Goal: Information Seeking & Learning: Learn about a topic

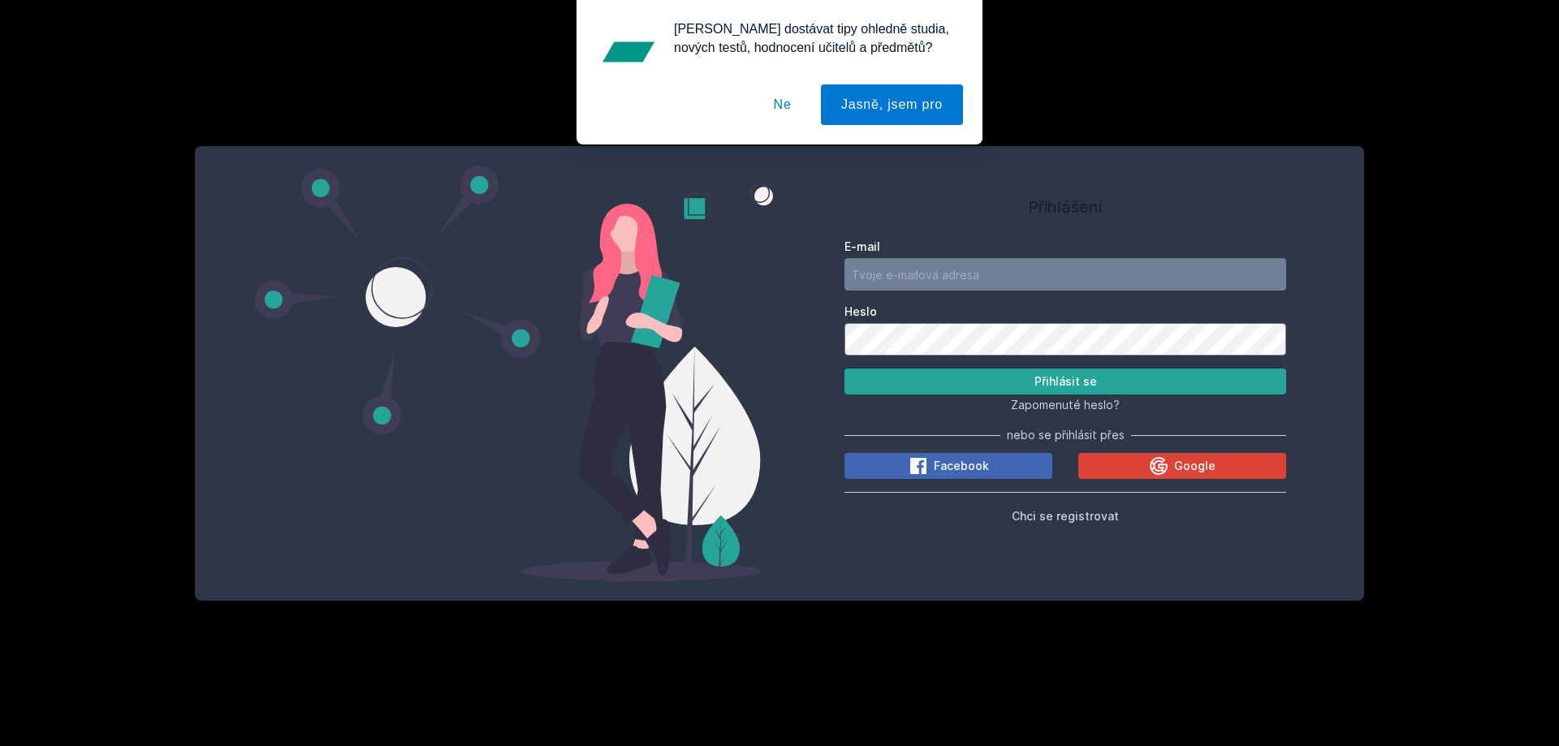
click at [791, 102] on button "Ne" at bounding box center [783, 104] width 58 height 41
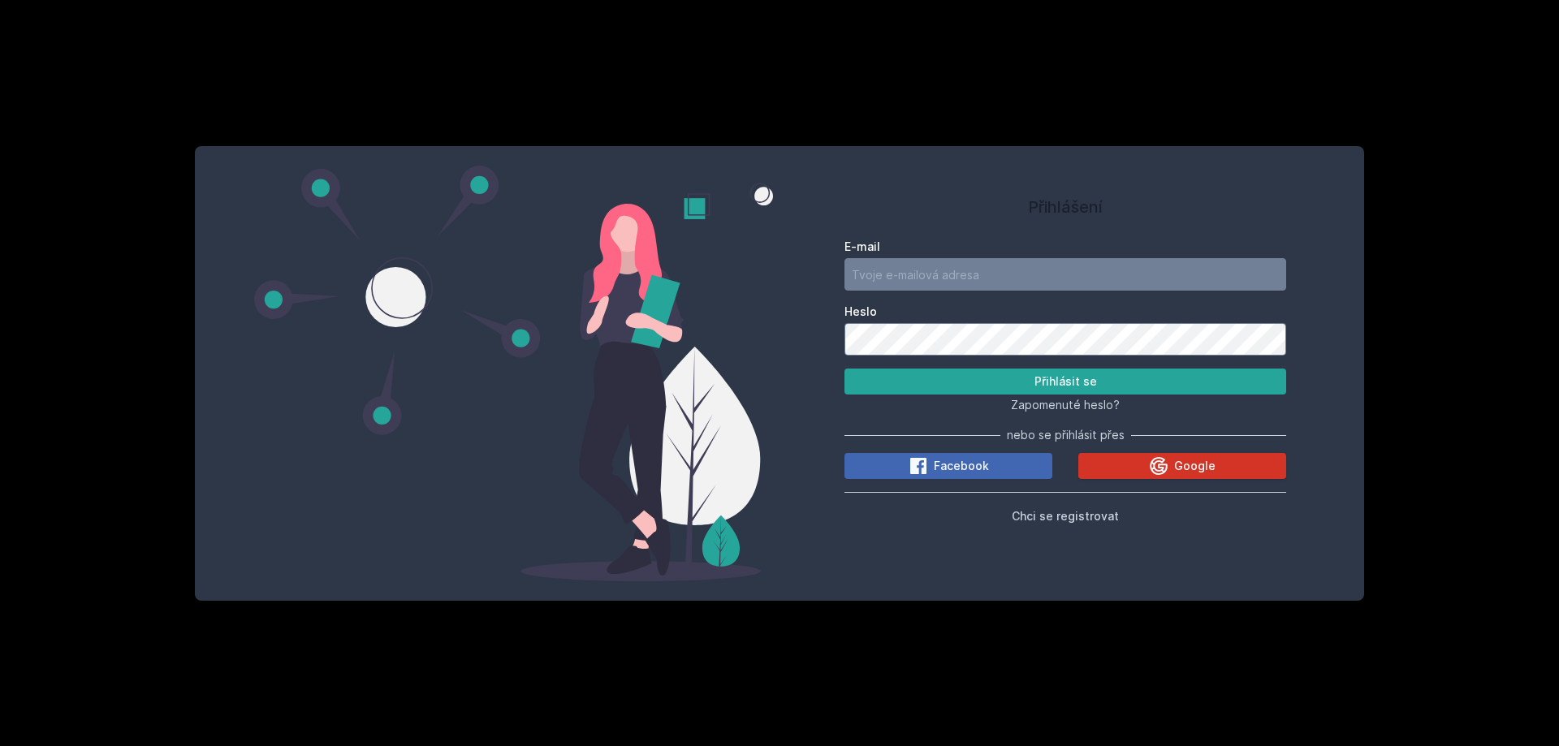
click at [1117, 468] on button "Google" at bounding box center [1182, 466] width 208 height 26
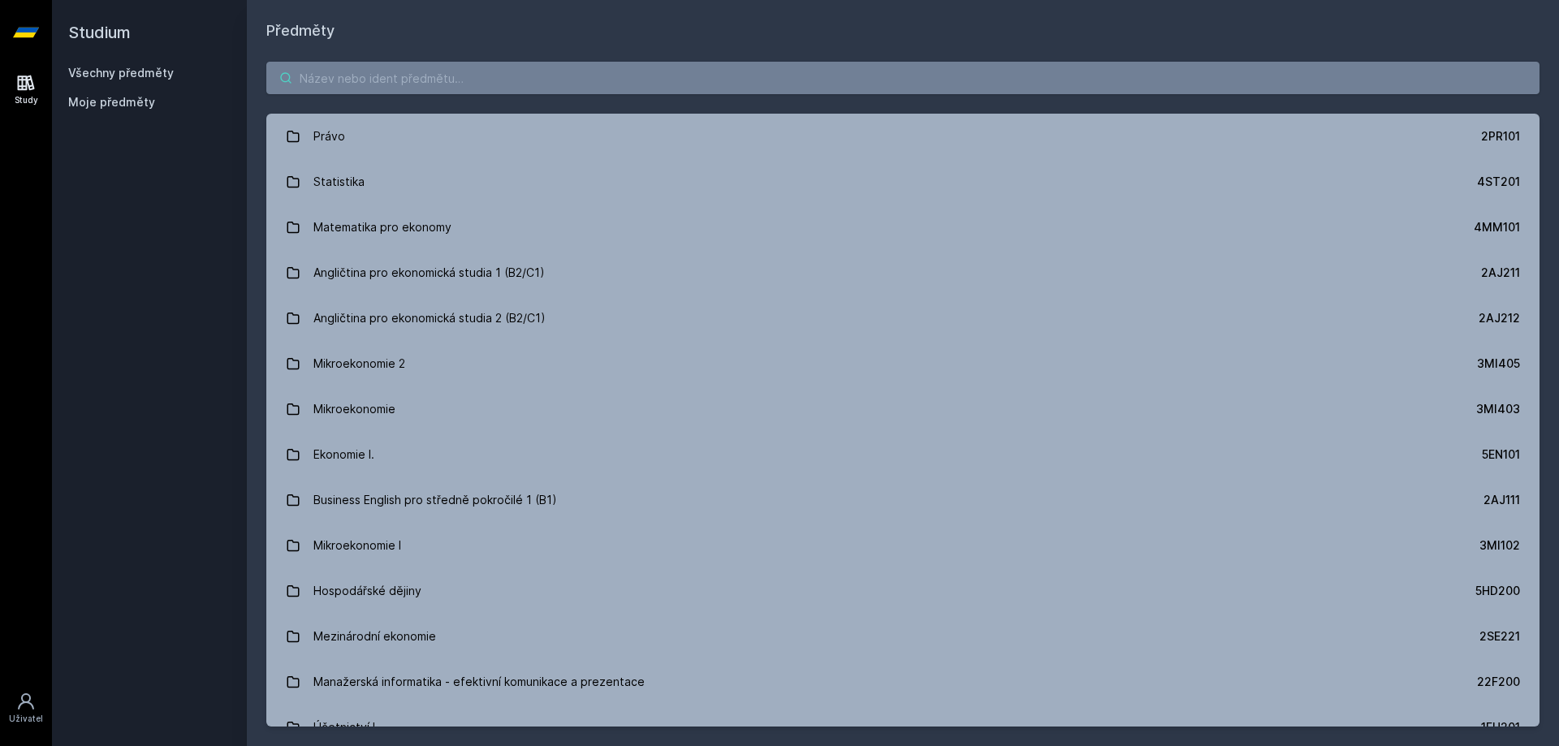
click at [502, 82] on input "search" at bounding box center [902, 78] width 1273 height 32
paste input "4IT491"
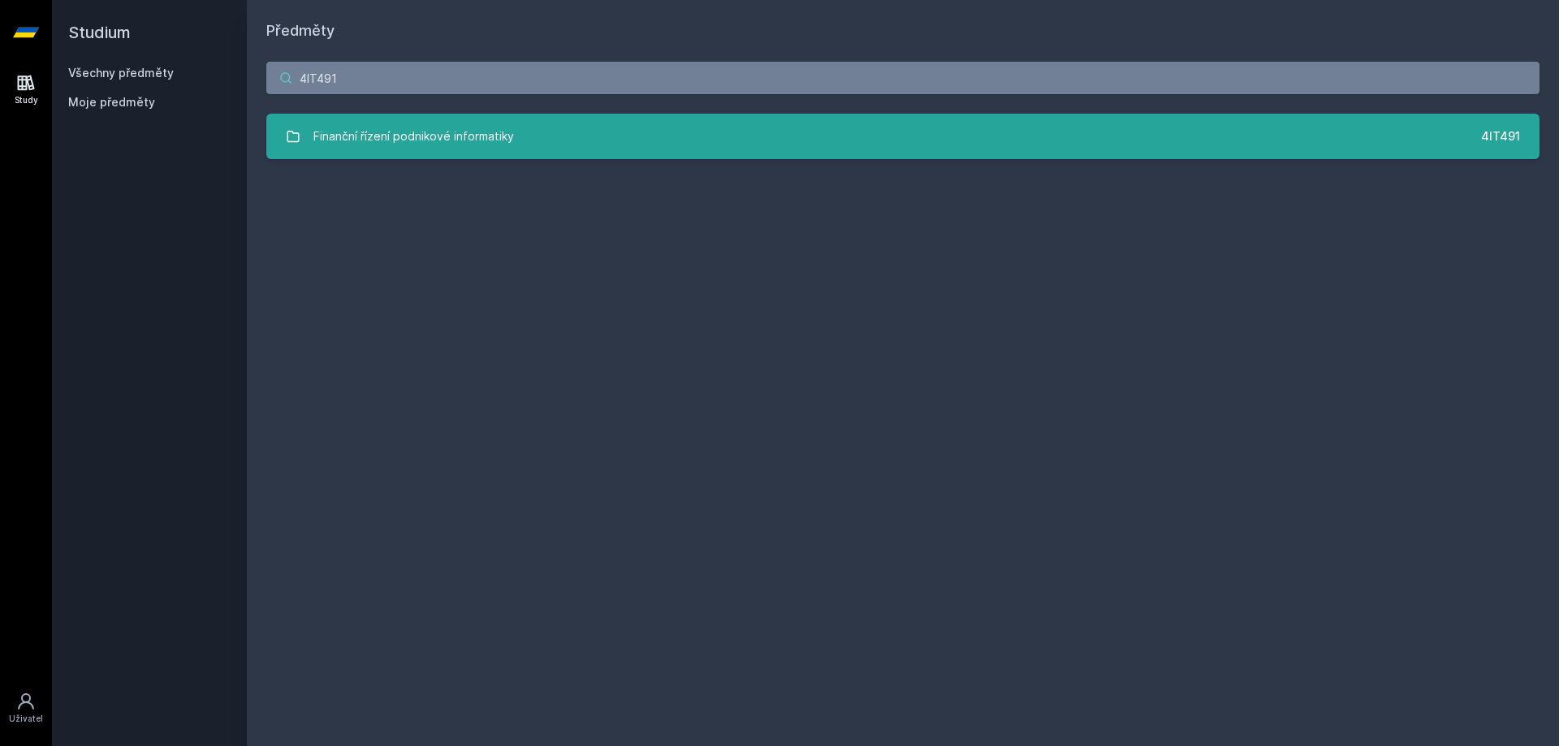
type input "4IT491"
click at [512, 143] on link "Finanční řízení podnikové informatiky 4IT491" at bounding box center [902, 136] width 1273 height 45
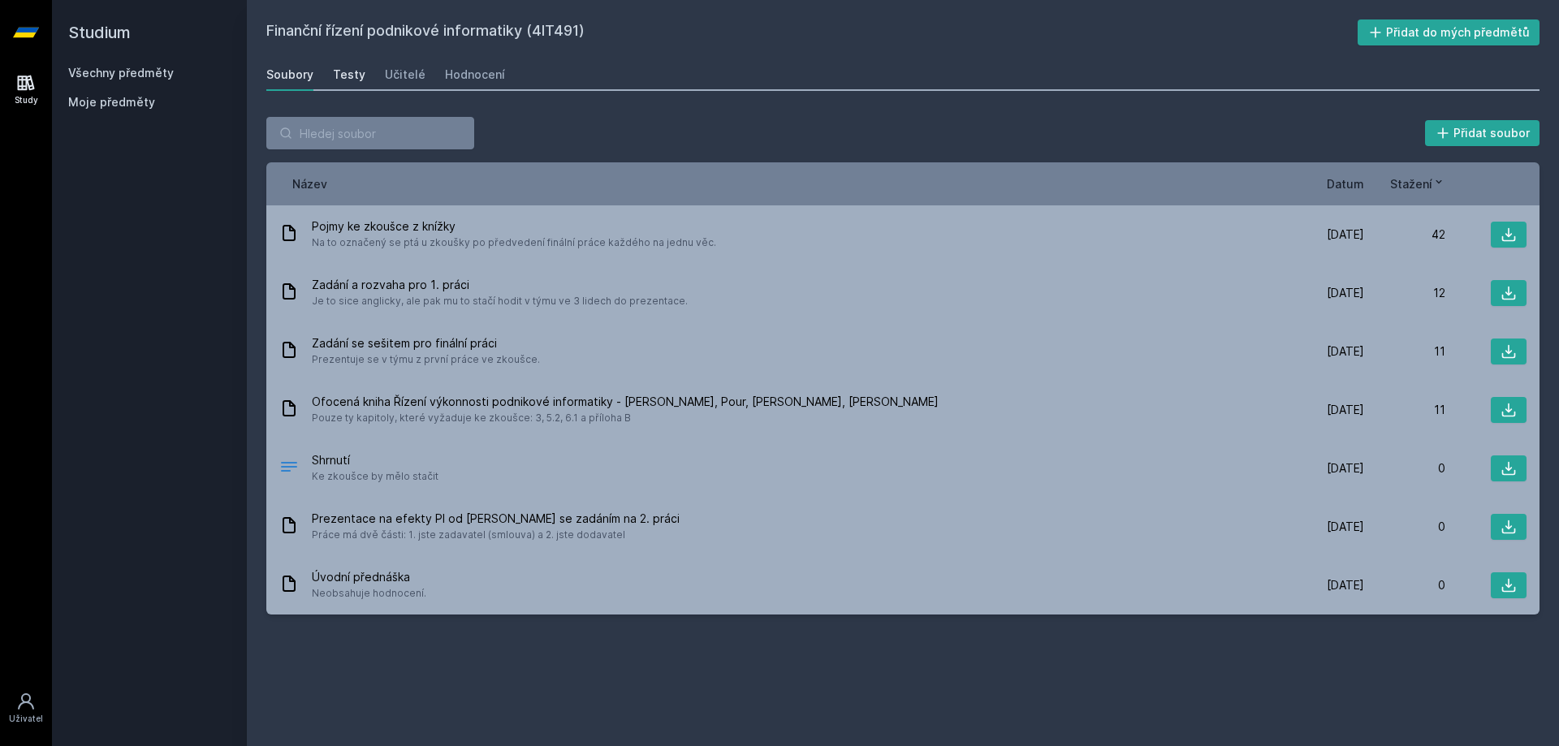
click at [352, 73] on div "Testy" at bounding box center [349, 75] width 32 height 16
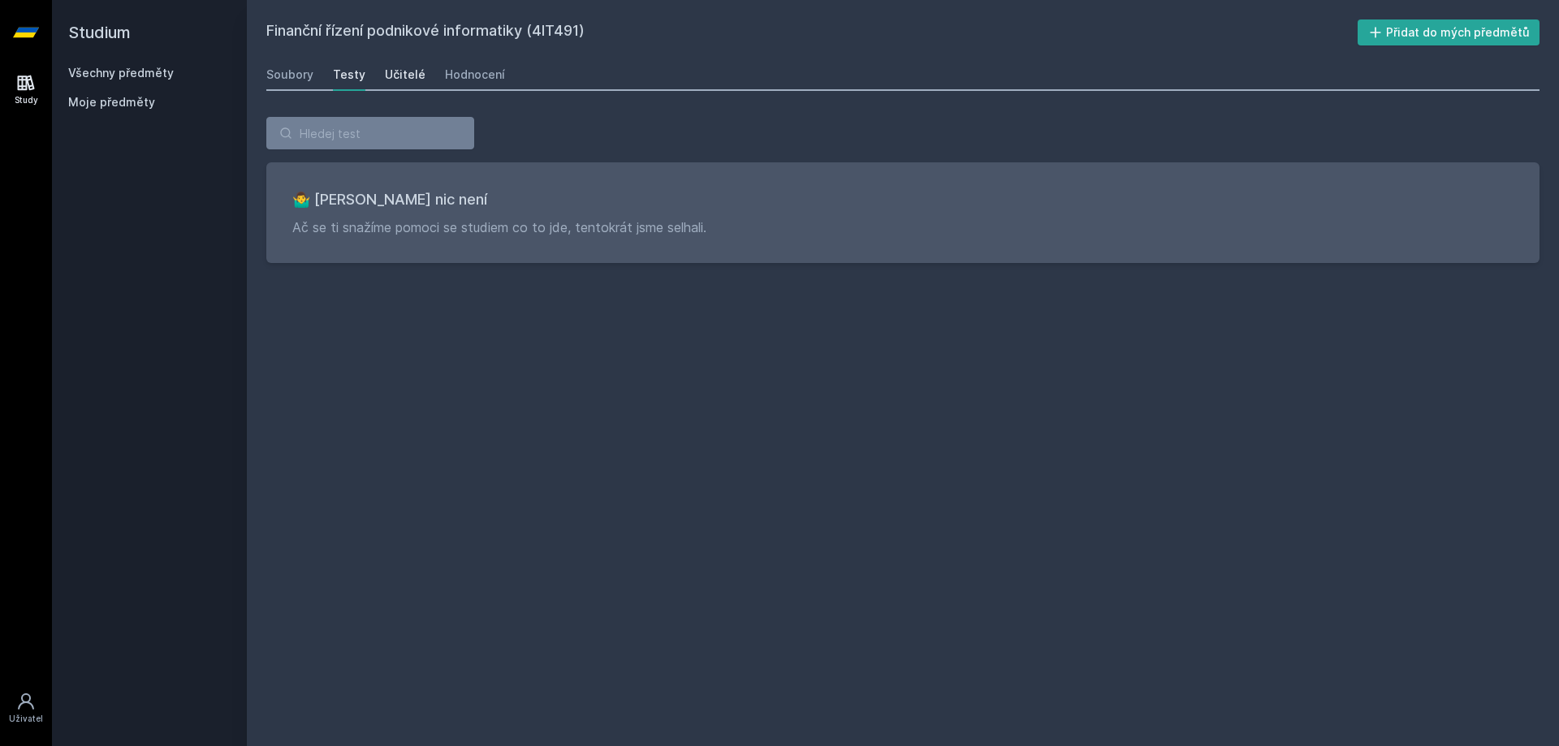
click at [404, 73] on div "Učitelé" at bounding box center [405, 75] width 41 height 16
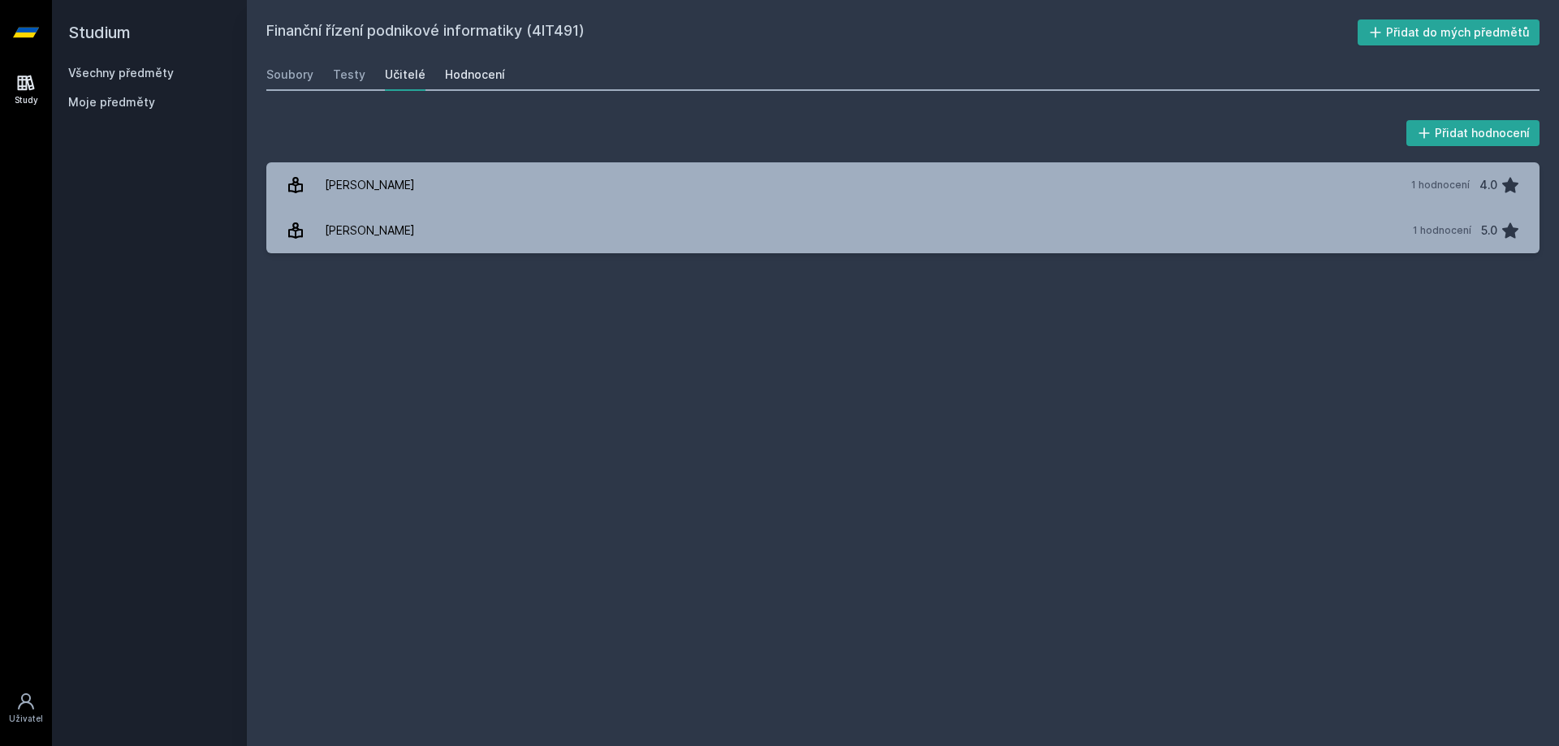
click at [458, 70] on div "Hodnocení" at bounding box center [475, 75] width 60 height 16
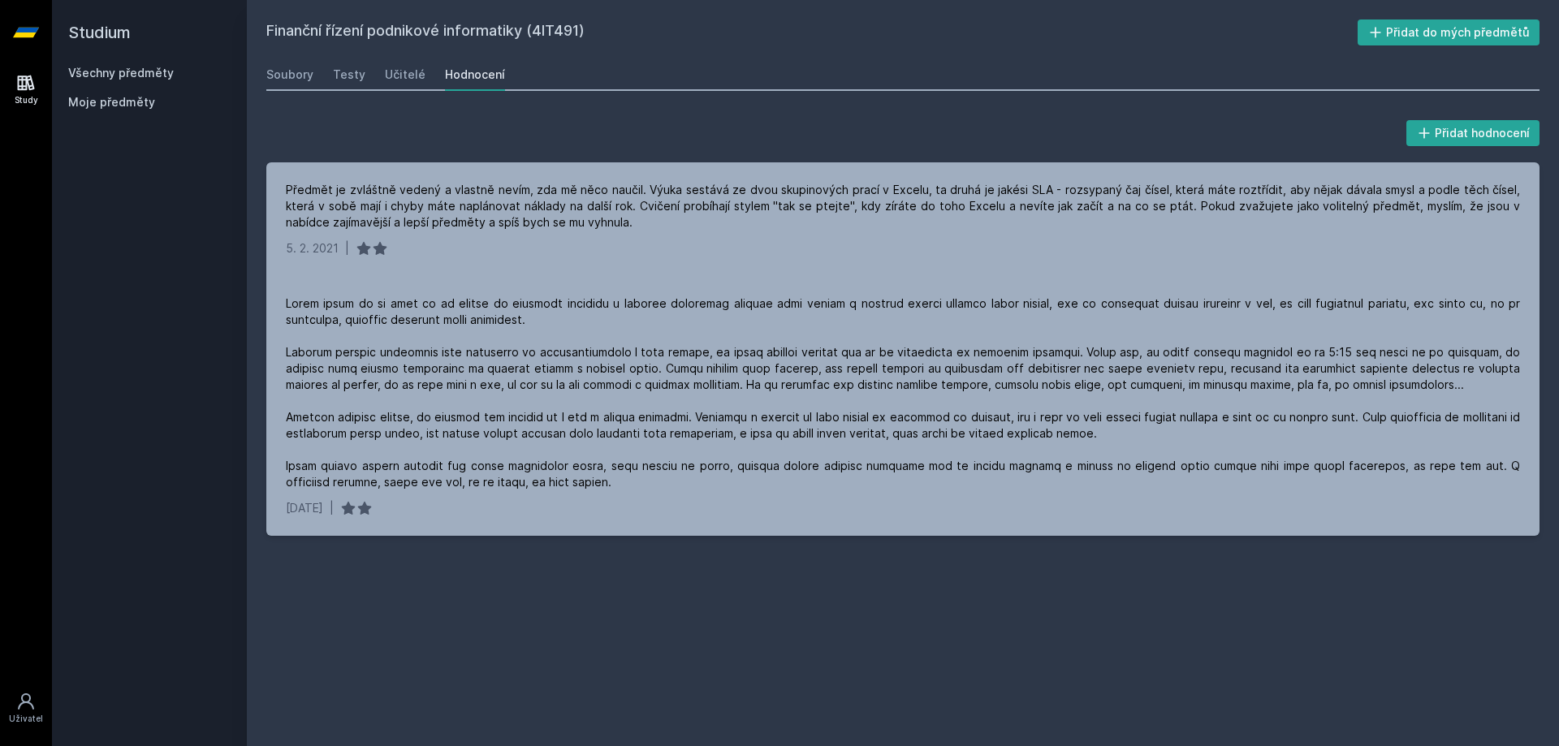
click at [33, 91] on icon at bounding box center [25, 82] width 19 height 19
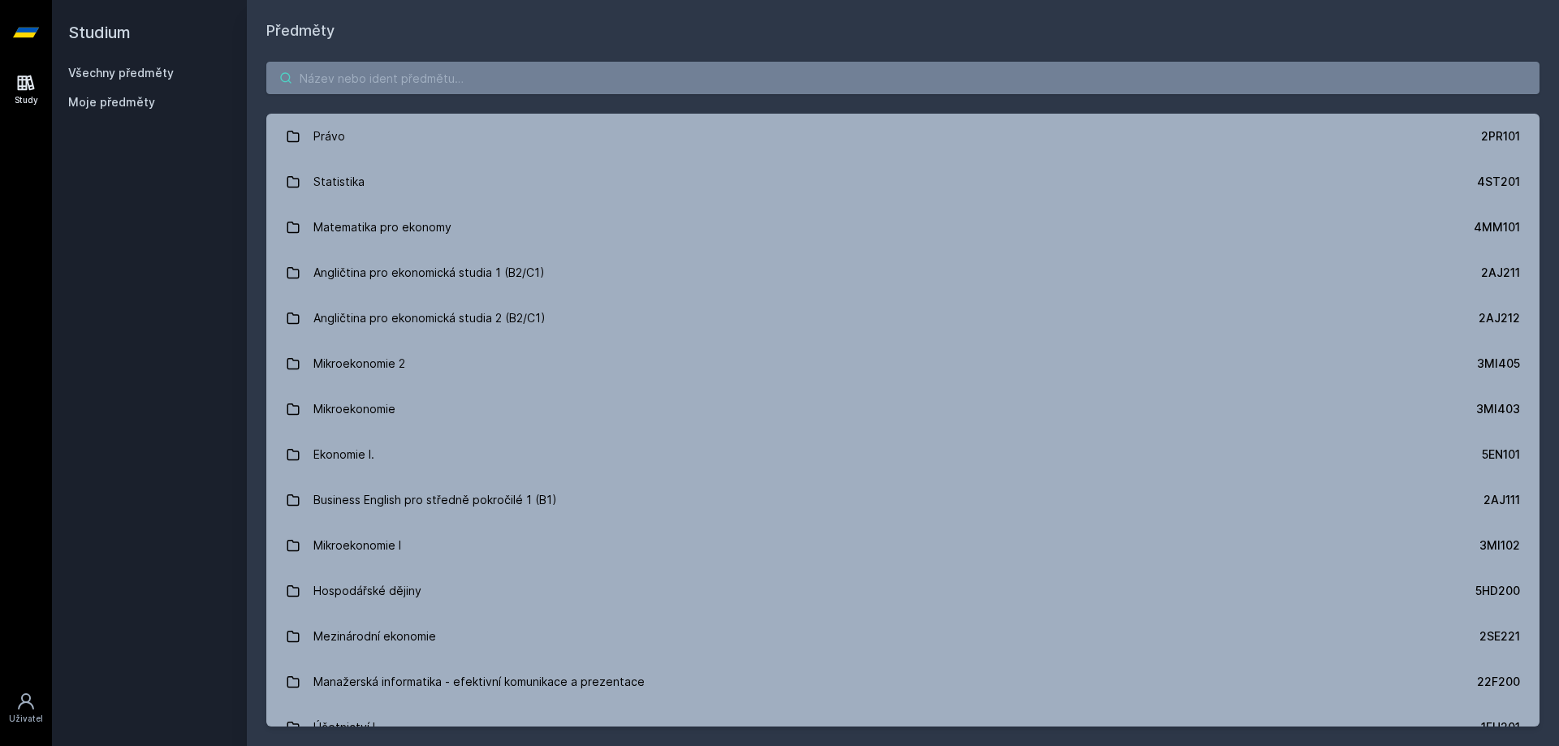
click at [361, 88] on input "search" at bounding box center [902, 78] width 1273 height 32
paste input "4SA525"
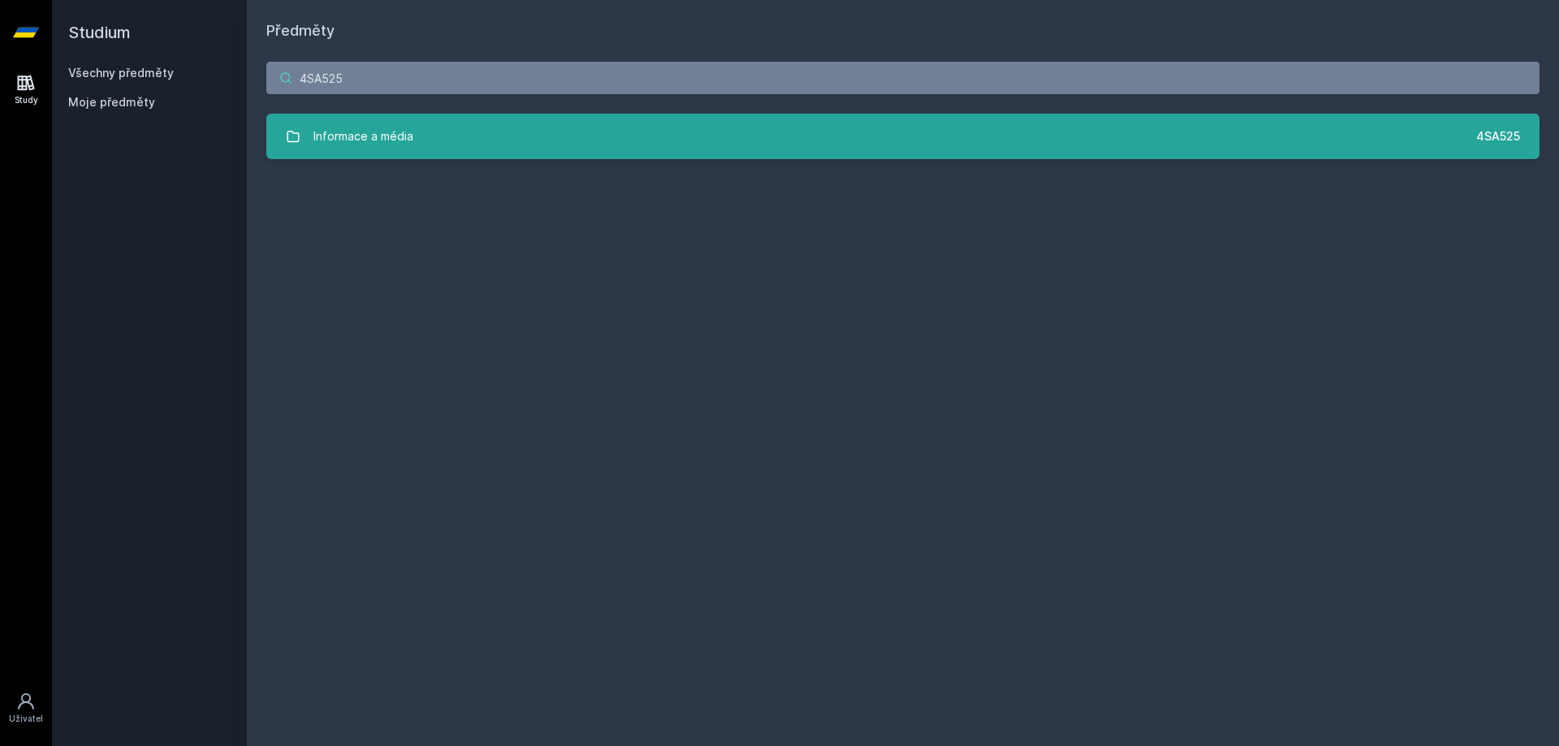
type input "4SA525"
click at [384, 127] on div "Informace a média" at bounding box center [363, 136] width 100 height 32
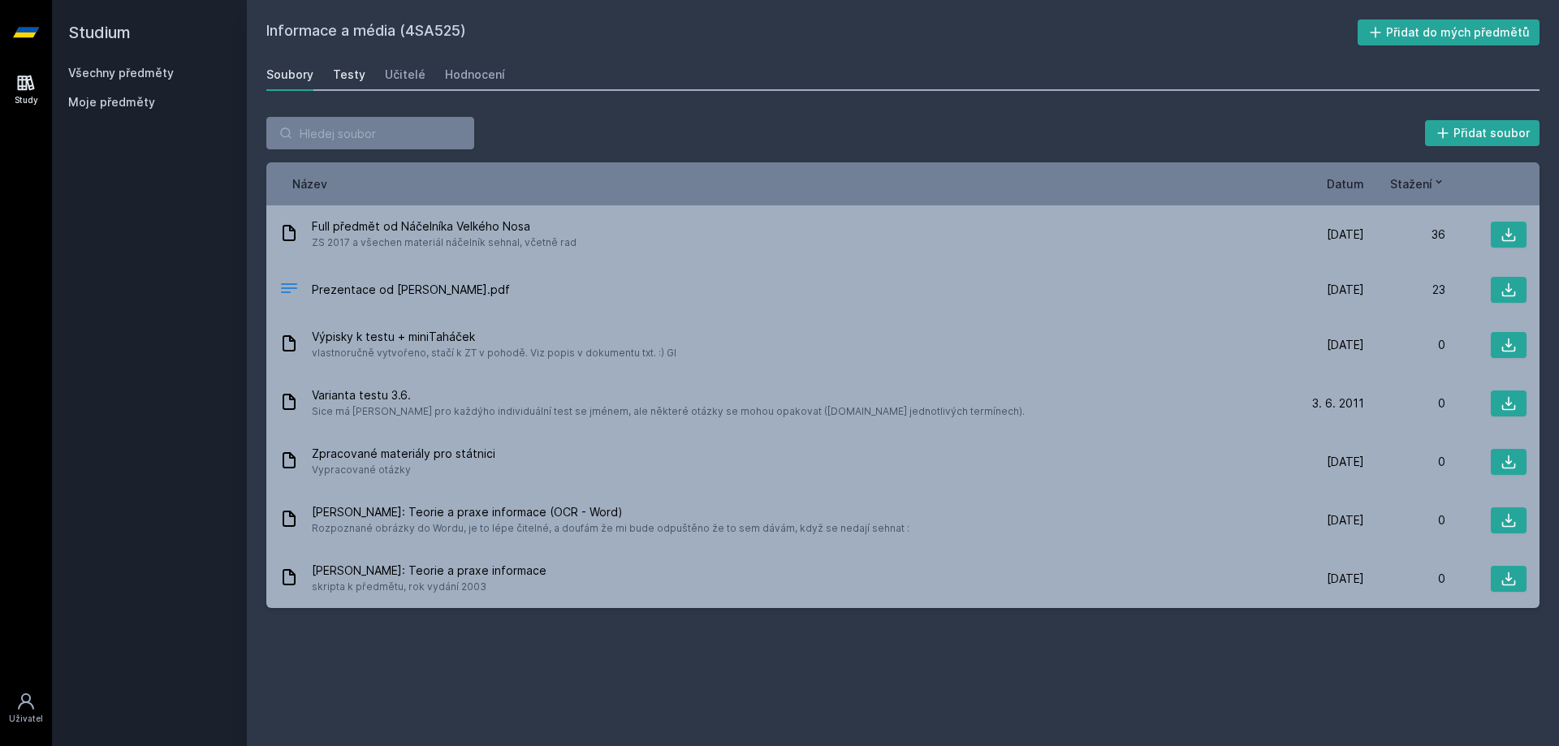
click at [344, 62] on link "Testy" at bounding box center [349, 74] width 32 height 32
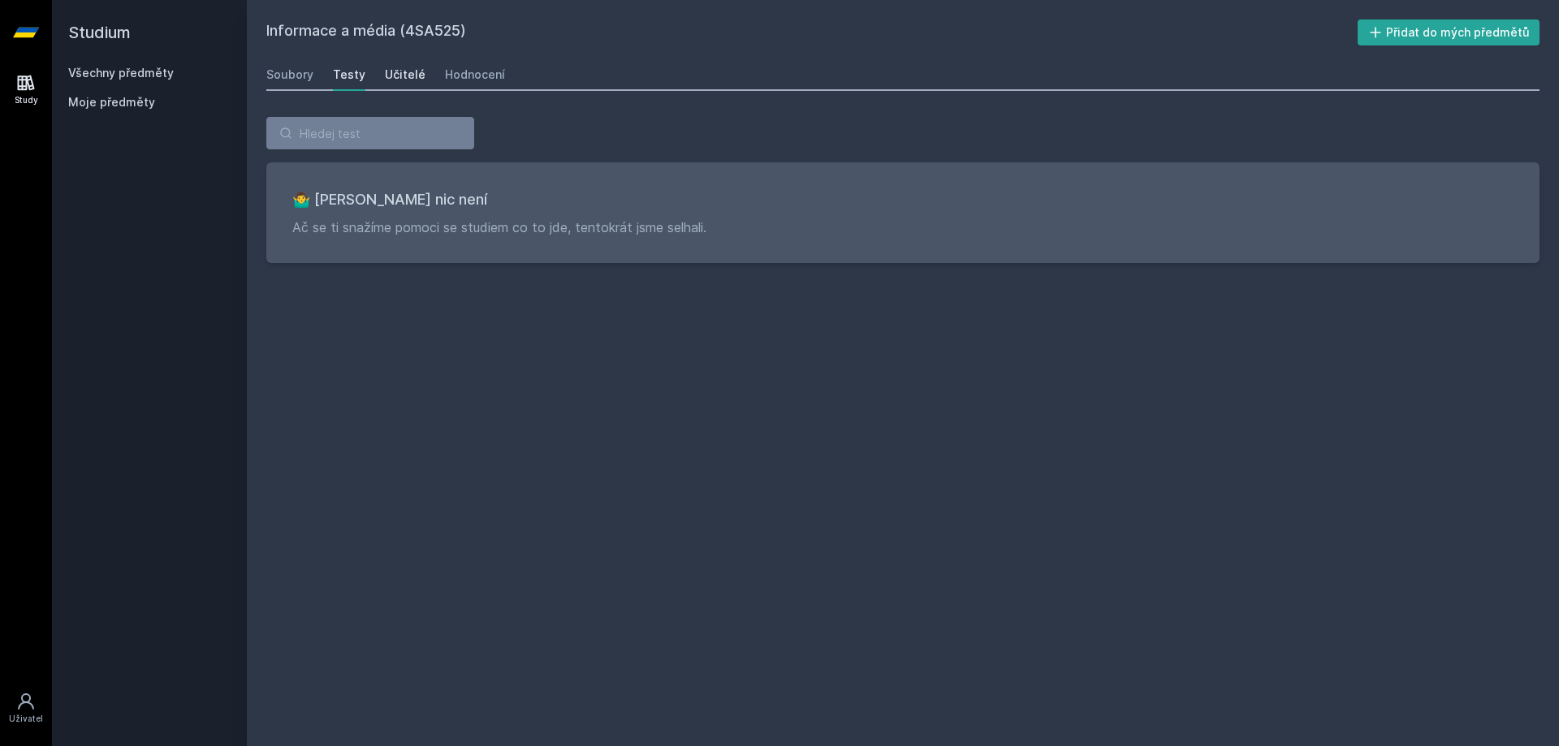
click at [404, 66] on link "Učitelé" at bounding box center [405, 74] width 41 height 32
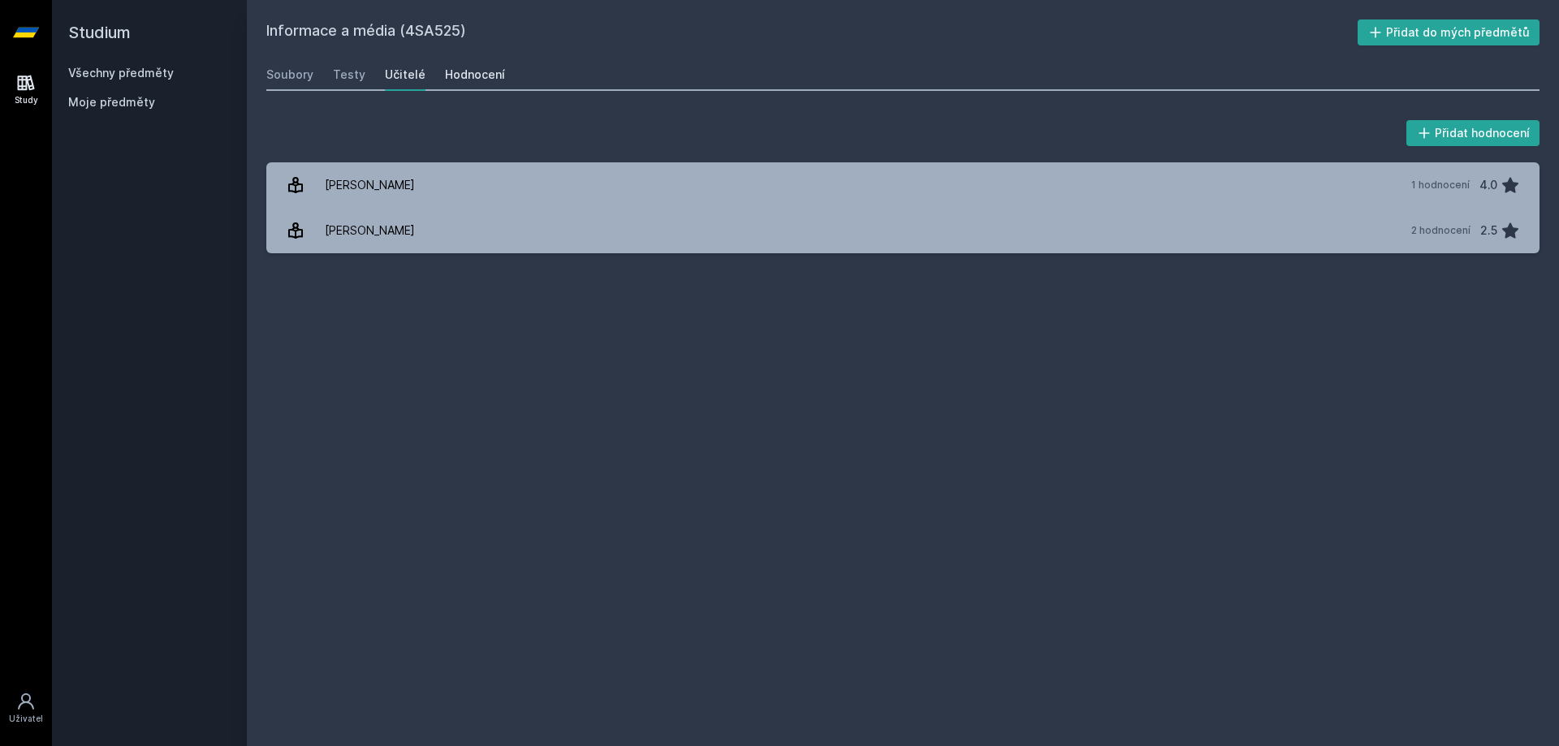
click at [468, 79] on div "Hodnocení" at bounding box center [475, 75] width 60 height 16
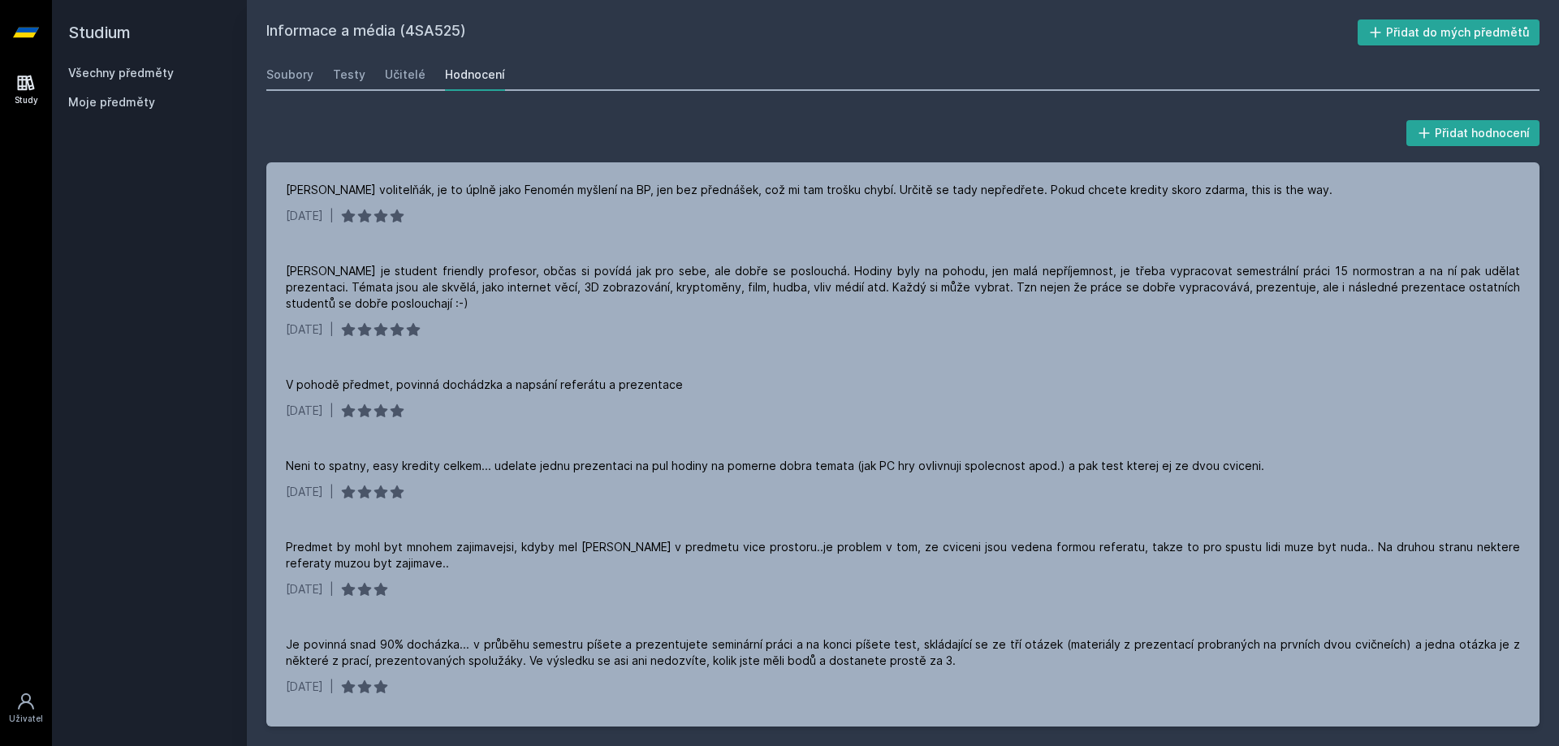
click at [116, 70] on link "Všechny předměty" at bounding box center [121, 73] width 106 height 14
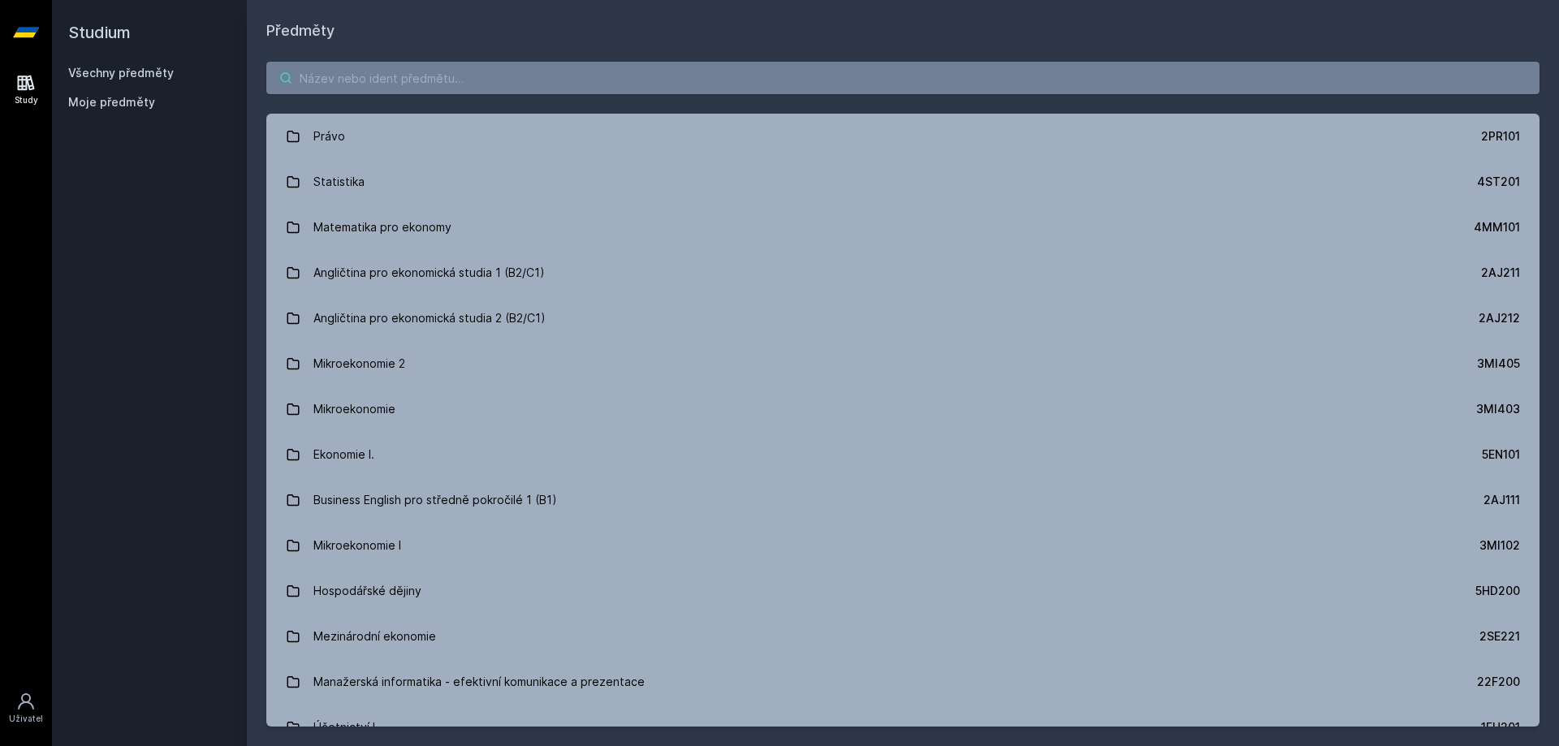
click at [366, 86] on input "search" at bounding box center [902, 78] width 1273 height 32
paste input "4SA612"
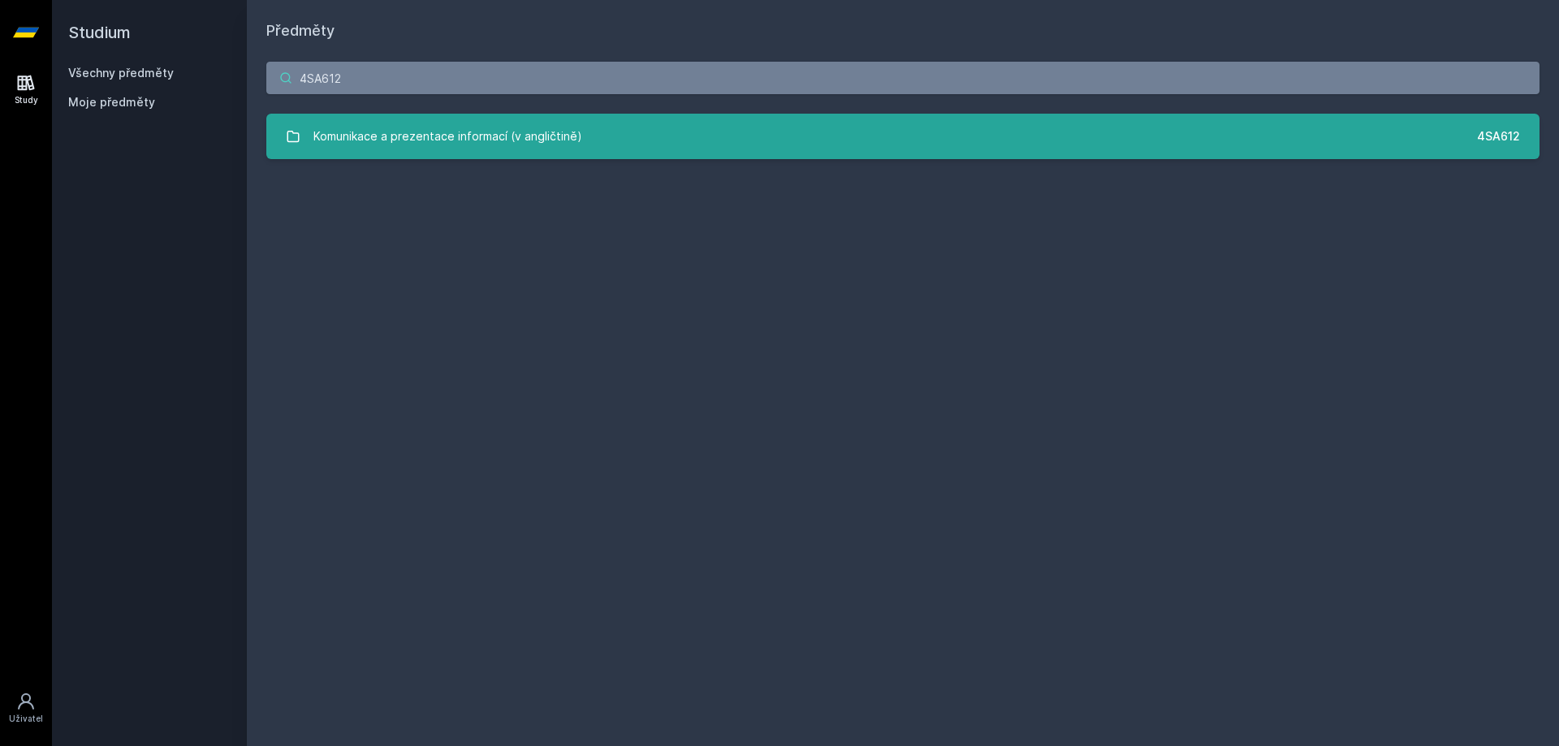
type input "4SA612"
click at [403, 140] on div "Komunikace a prezentace informací (v angličtině)" at bounding box center [447, 136] width 269 height 32
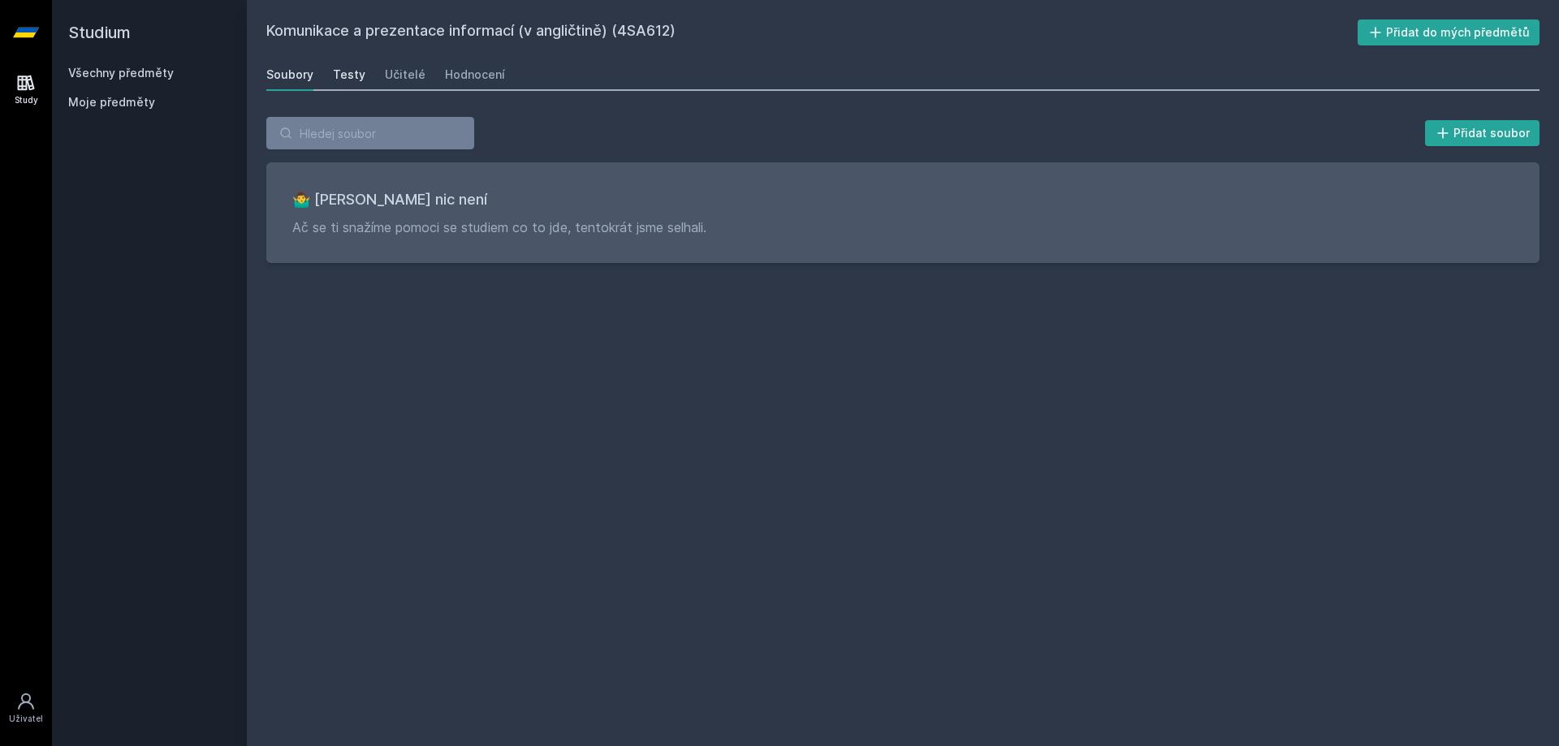
click at [335, 79] on div "Testy" at bounding box center [349, 75] width 32 height 16
click at [400, 80] on div "Učitelé" at bounding box center [405, 75] width 41 height 16
click at [453, 79] on div "Hodnocení" at bounding box center [475, 75] width 60 height 16
click at [298, 80] on div "Soubory" at bounding box center [289, 75] width 47 height 16
click at [134, 83] on div "Všechny předměty Moje předměty" at bounding box center [149, 91] width 162 height 52
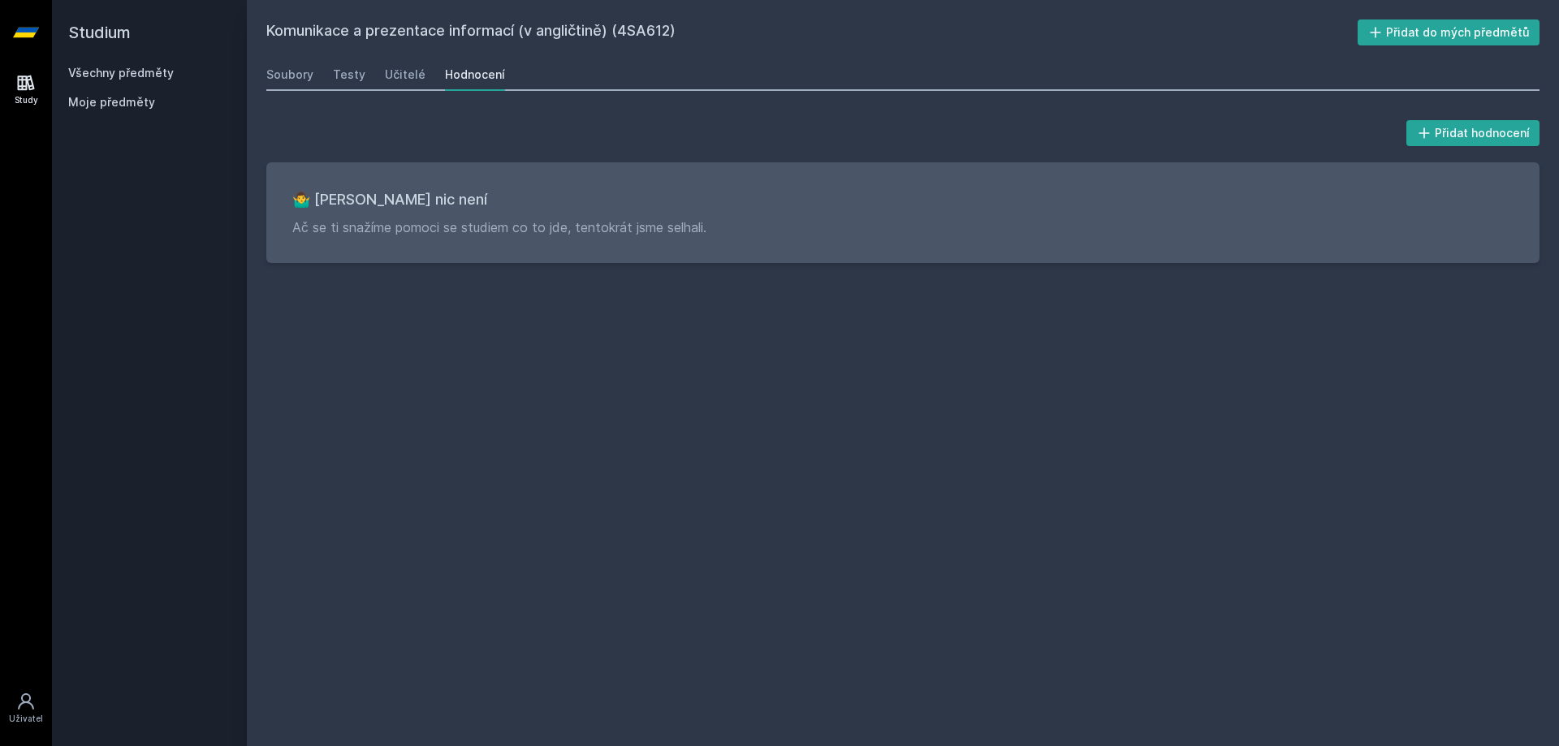
click at [136, 74] on link "Všechny předměty" at bounding box center [121, 73] width 106 height 14
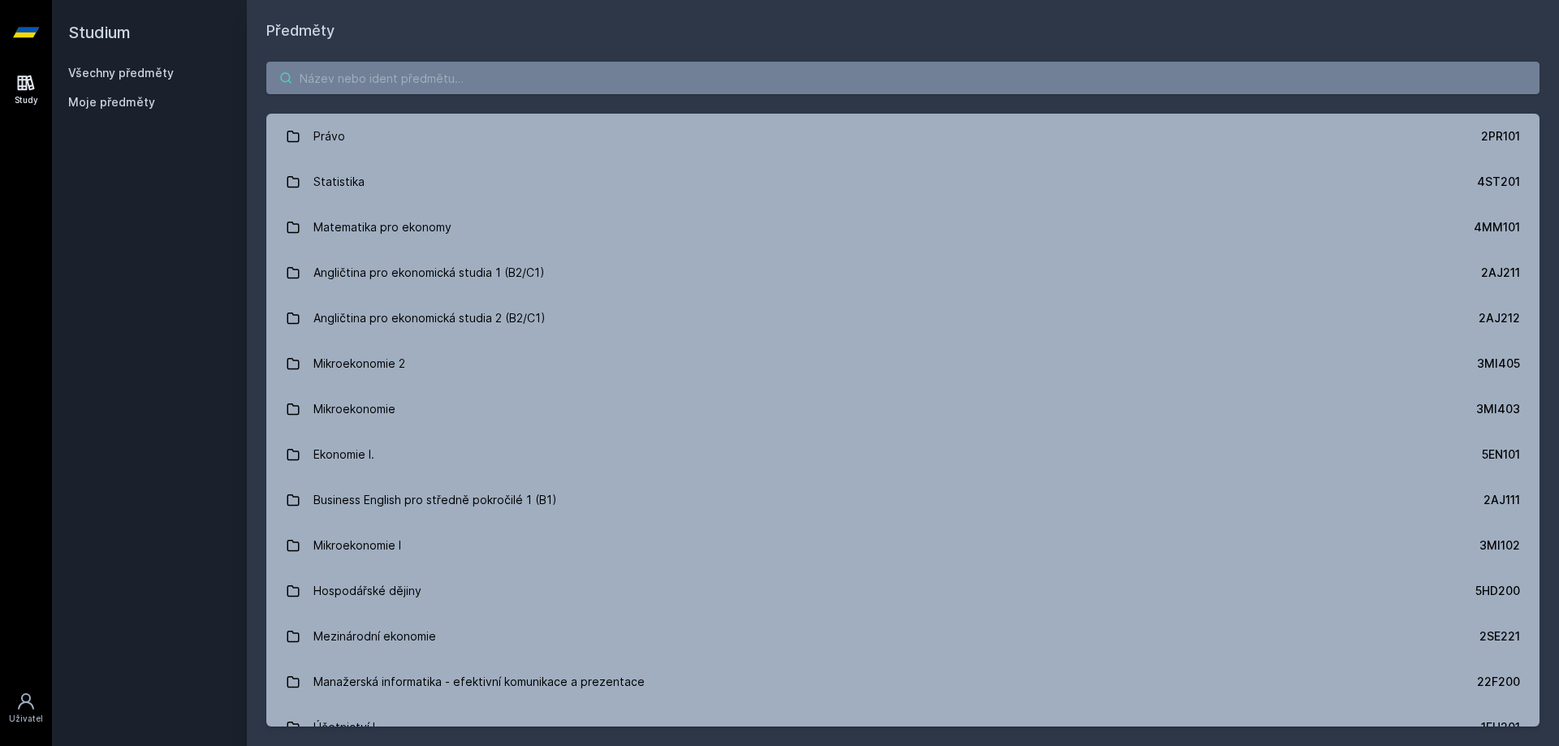
click at [361, 82] on input "search" at bounding box center [902, 78] width 1273 height 32
paste input "4SA551"
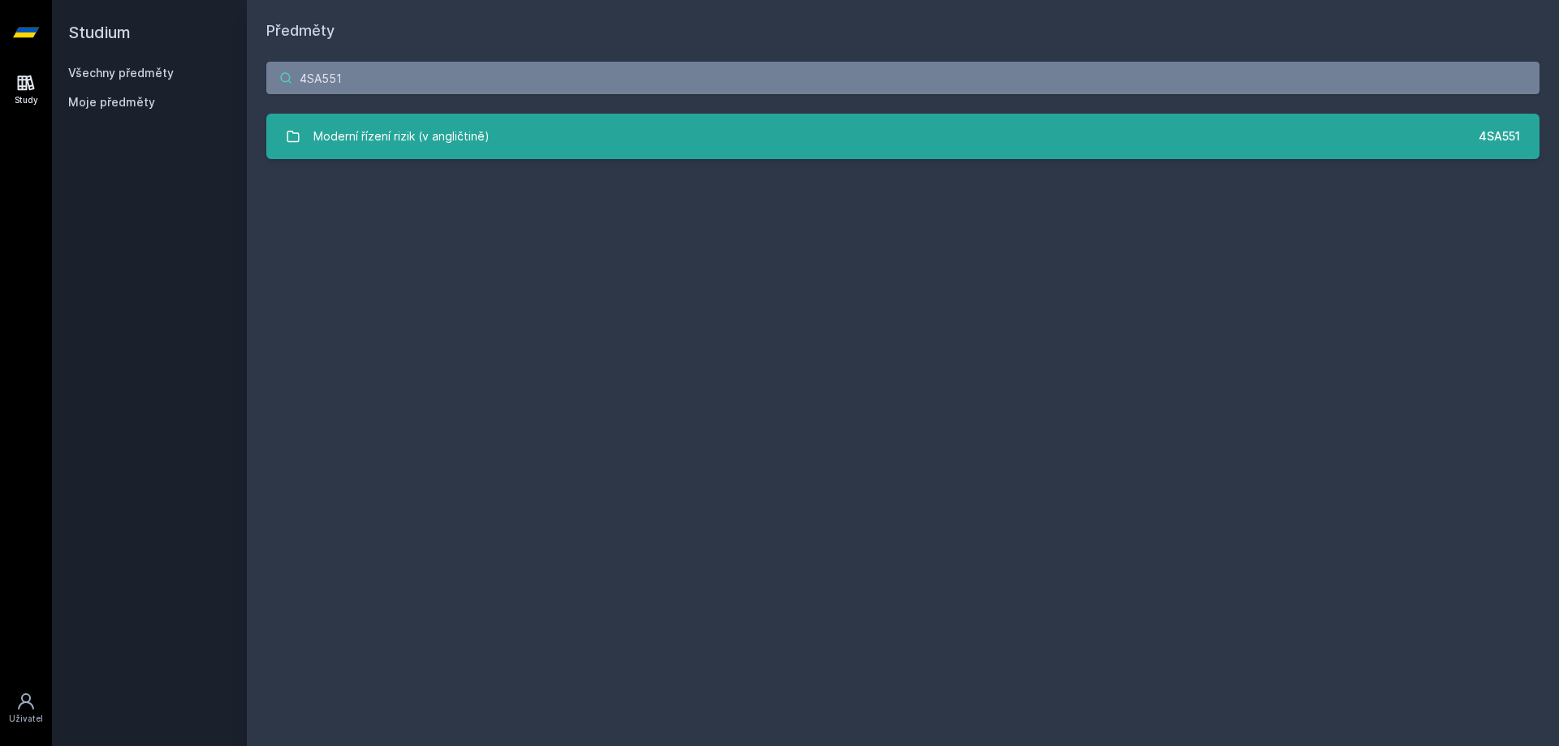
type input "4SA551"
click at [406, 140] on div "Moderní řízení rizik (v angličtině)" at bounding box center [401, 136] width 176 height 32
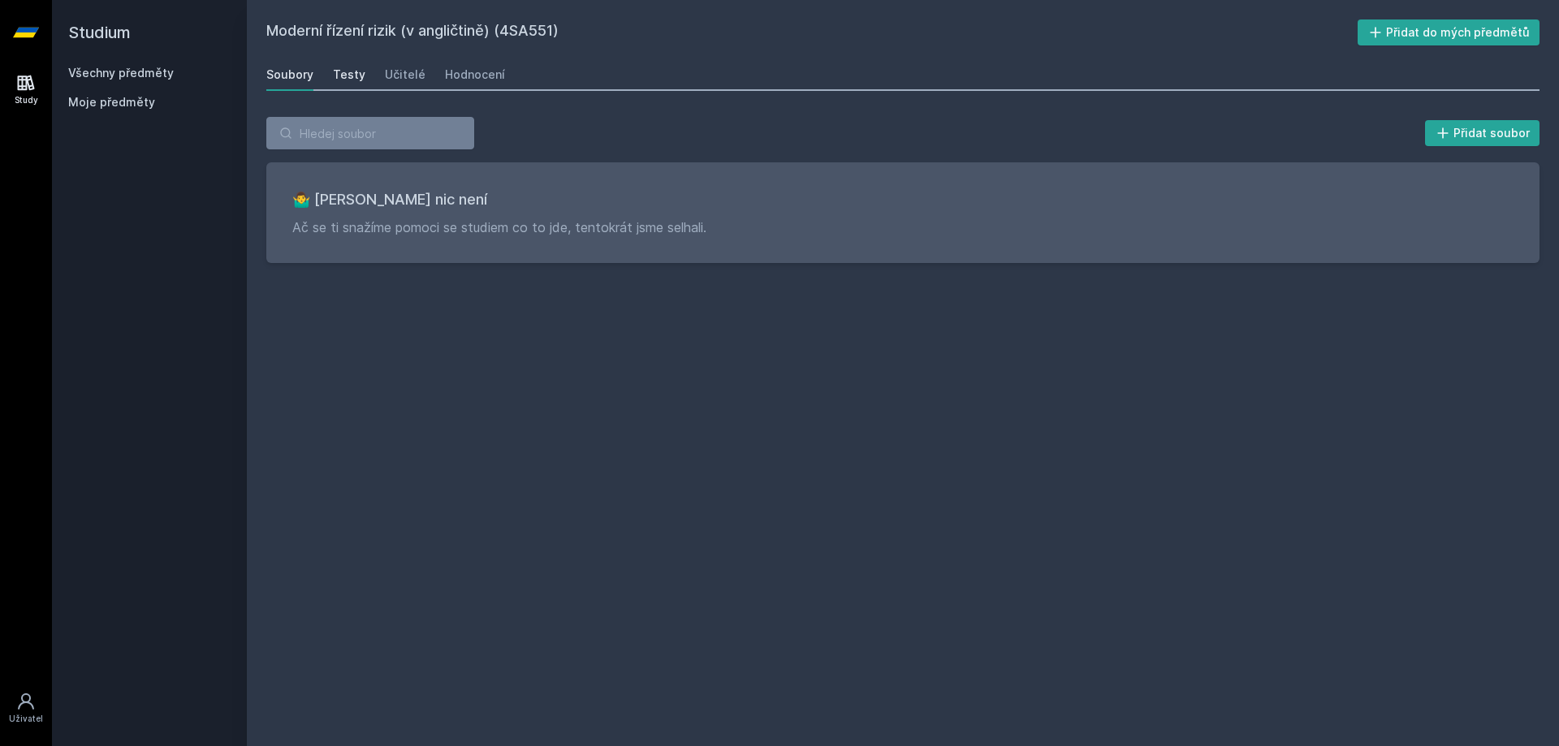
click at [336, 78] on div "Testy" at bounding box center [349, 75] width 32 height 16
click at [392, 77] on div "Učitelé" at bounding box center [405, 75] width 41 height 16
click at [458, 79] on div "Hodnocení" at bounding box center [475, 75] width 60 height 16
click at [296, 73] on div "Soubory" at bounding box center [289, 75] width 47 height 16
click at [387, 141] on input "search" at bounding box center [370, 133] width 208 height 32
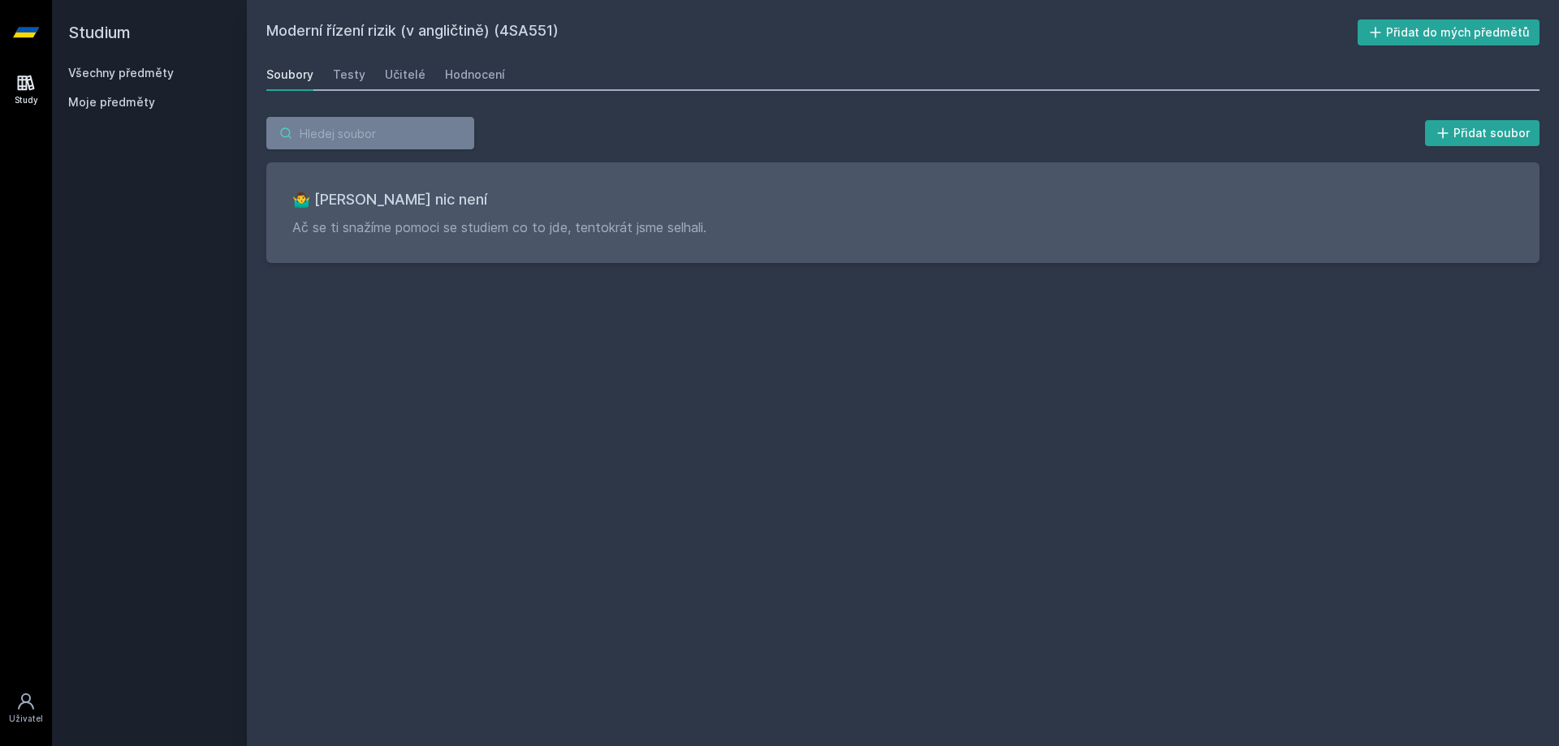
paste input "4SA526"
type input "4SA526"
click at [185, 69] on div "Všechny předměty" at bounding box center [149, 73] width 162 height 16
click at [155, 72] on link "Všechny předměty" at bounding box center [121, 73] width 106 height 14
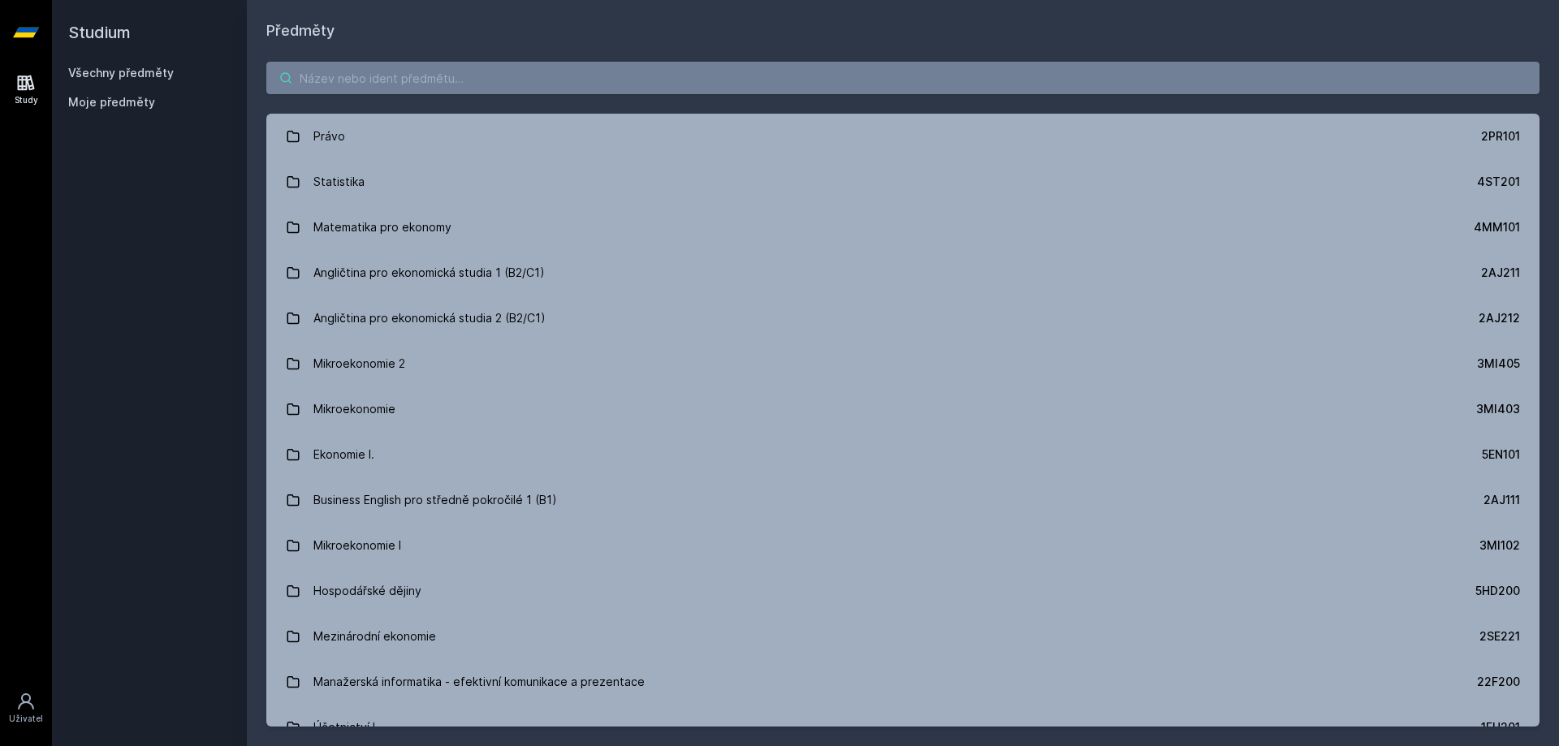
click at [417, 82] on input "search" at bounding box center [902, 78] width 1273 height 32
paste input "4SA526"
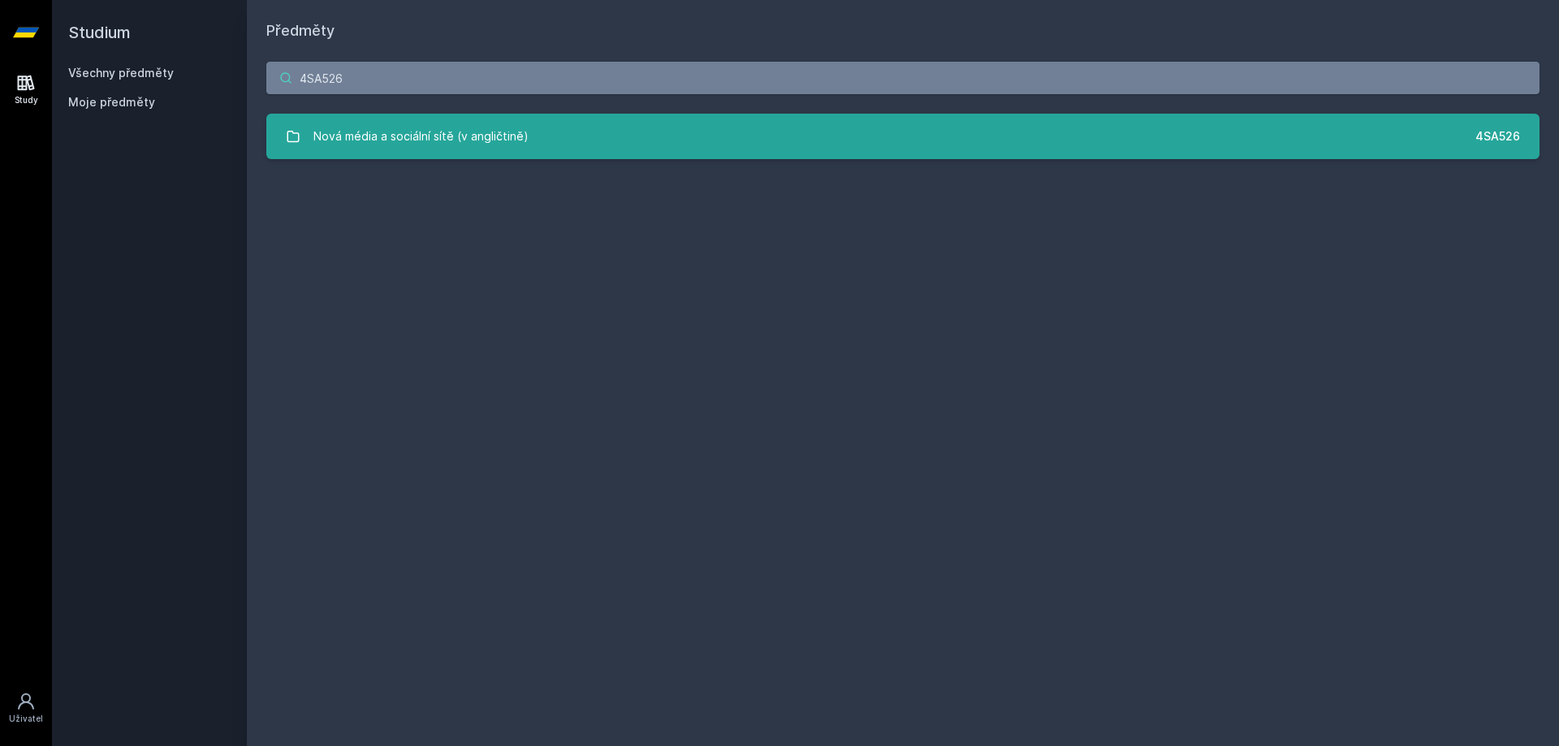
type input "4SA526"
click at [514, 141] on div "Nová média a sociální sítě (v angličtině)" at bounding box center [420, 136] width 215 height 32
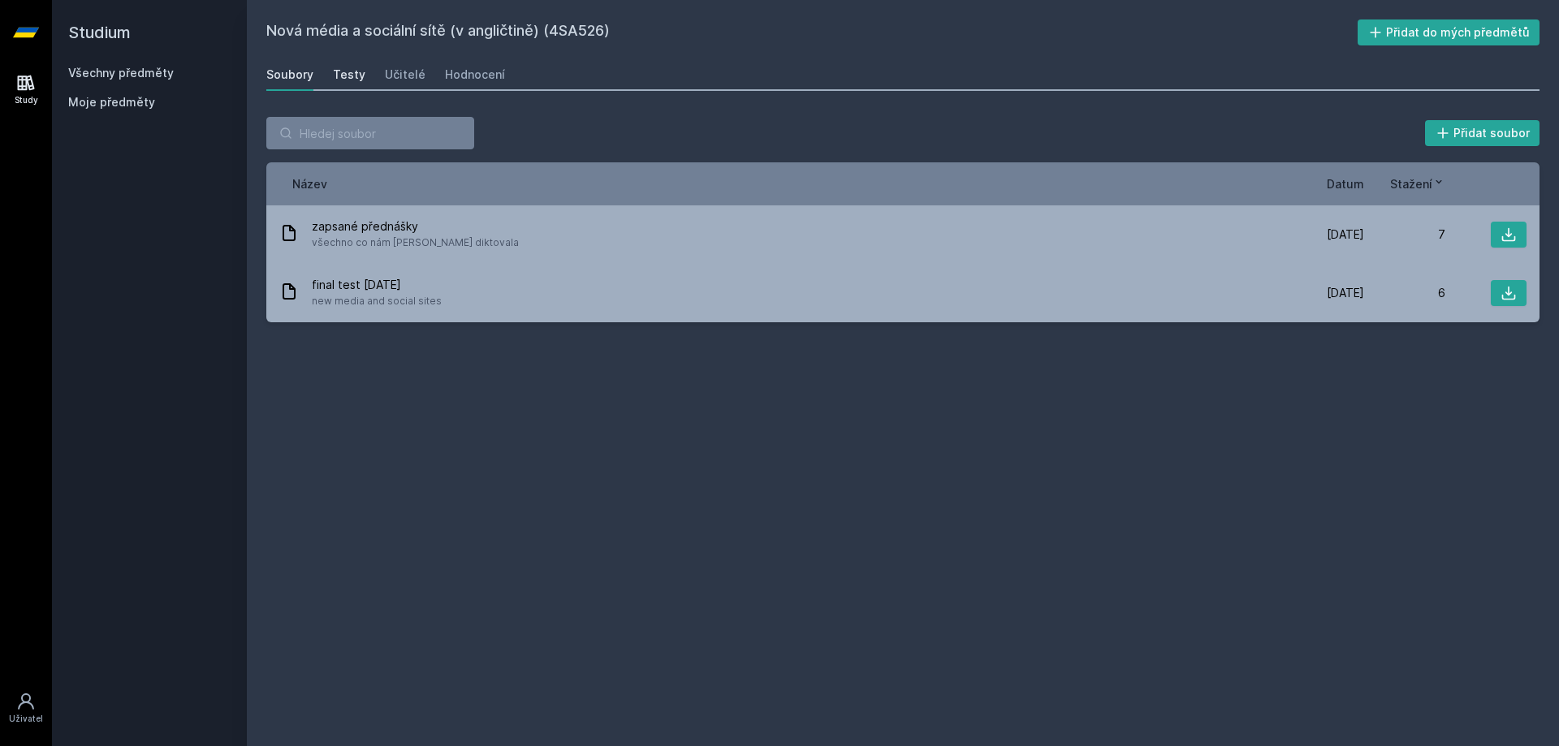
click at [349, 78] on div "Testy" at bounding box center [349, 75] width 32 height 16
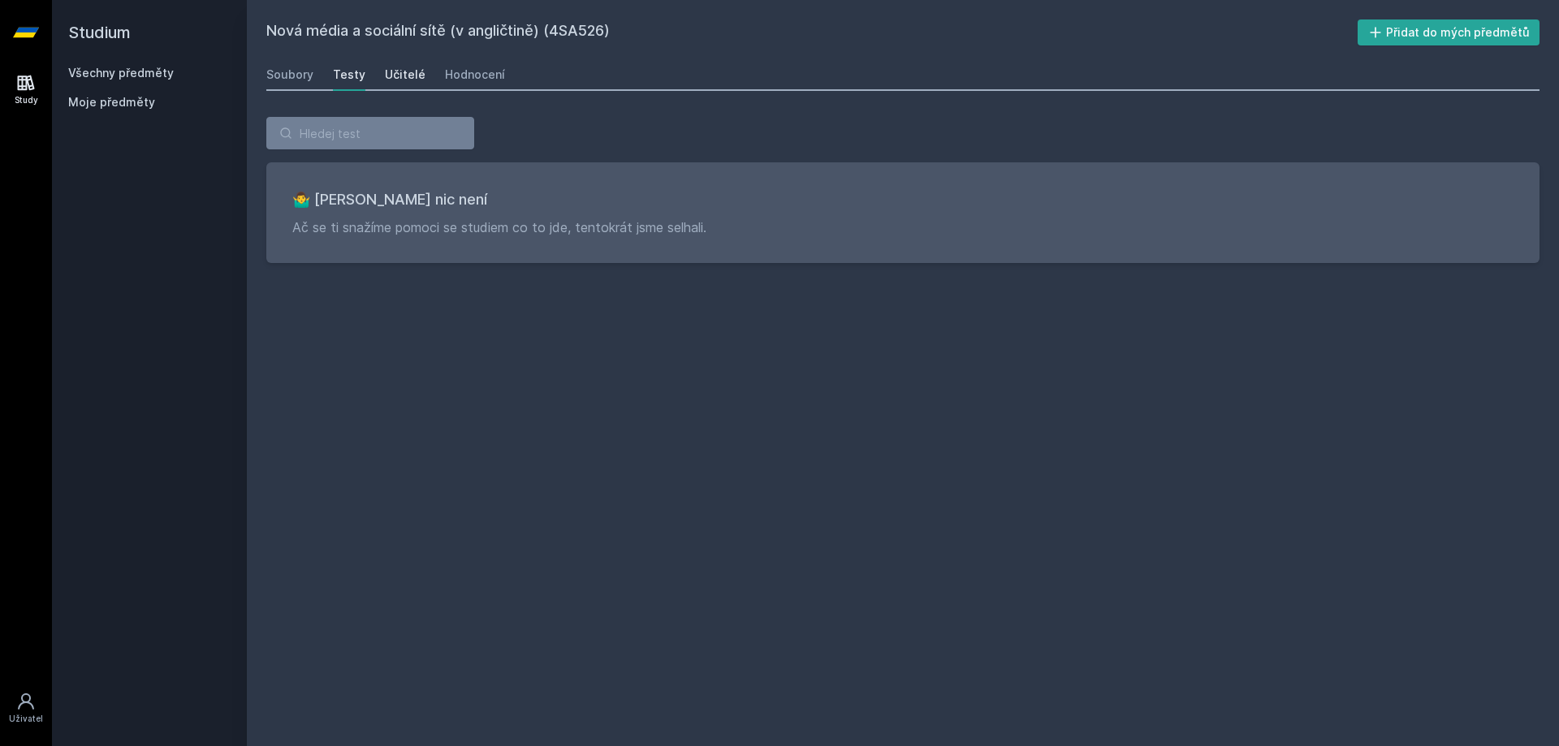
click at [391, 78] on div "Učitelé" at bounding box center [405, 75] width 41 height 16
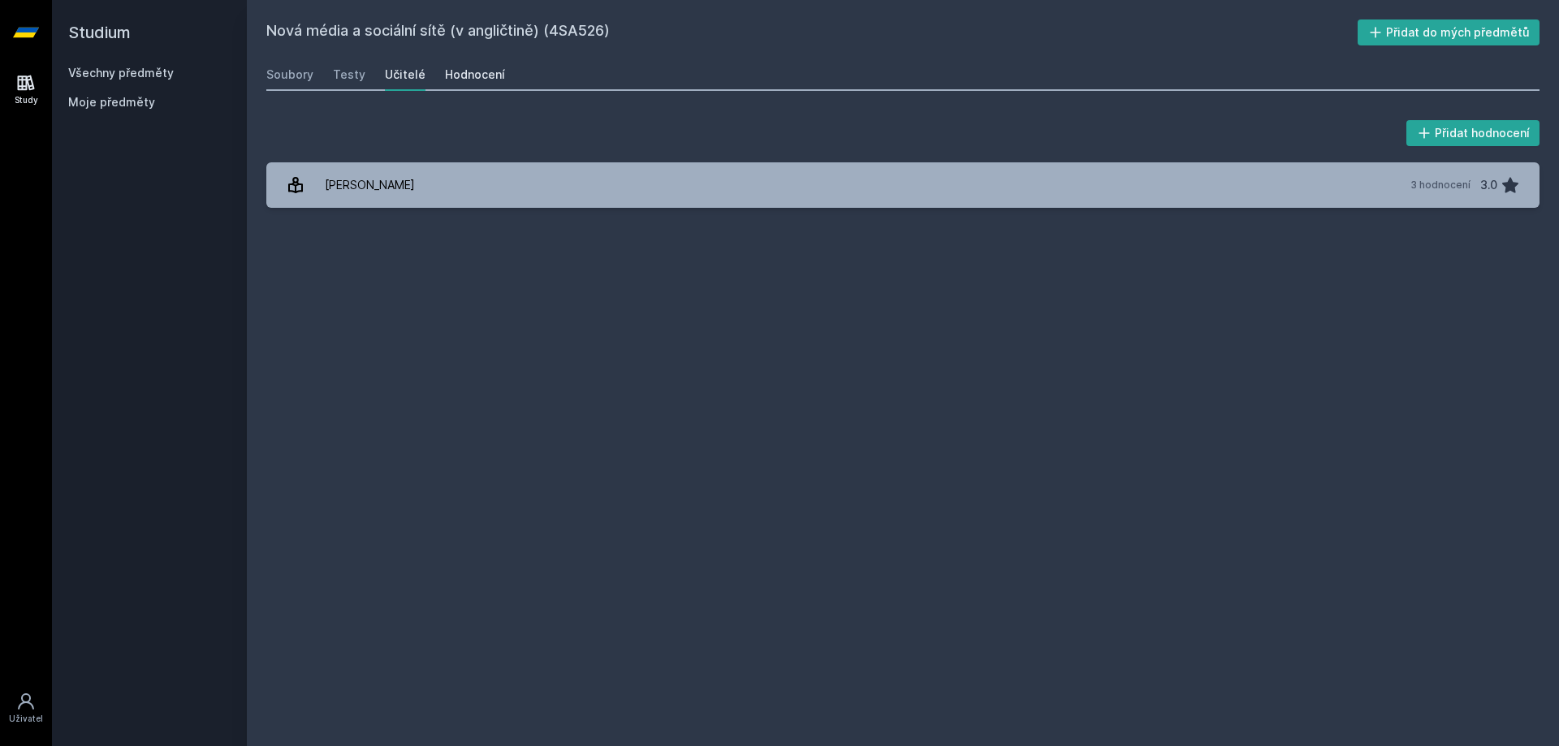
click at [467, 80] on div "Hodnocení" at bounding box center [475, 75] width 60 height 16
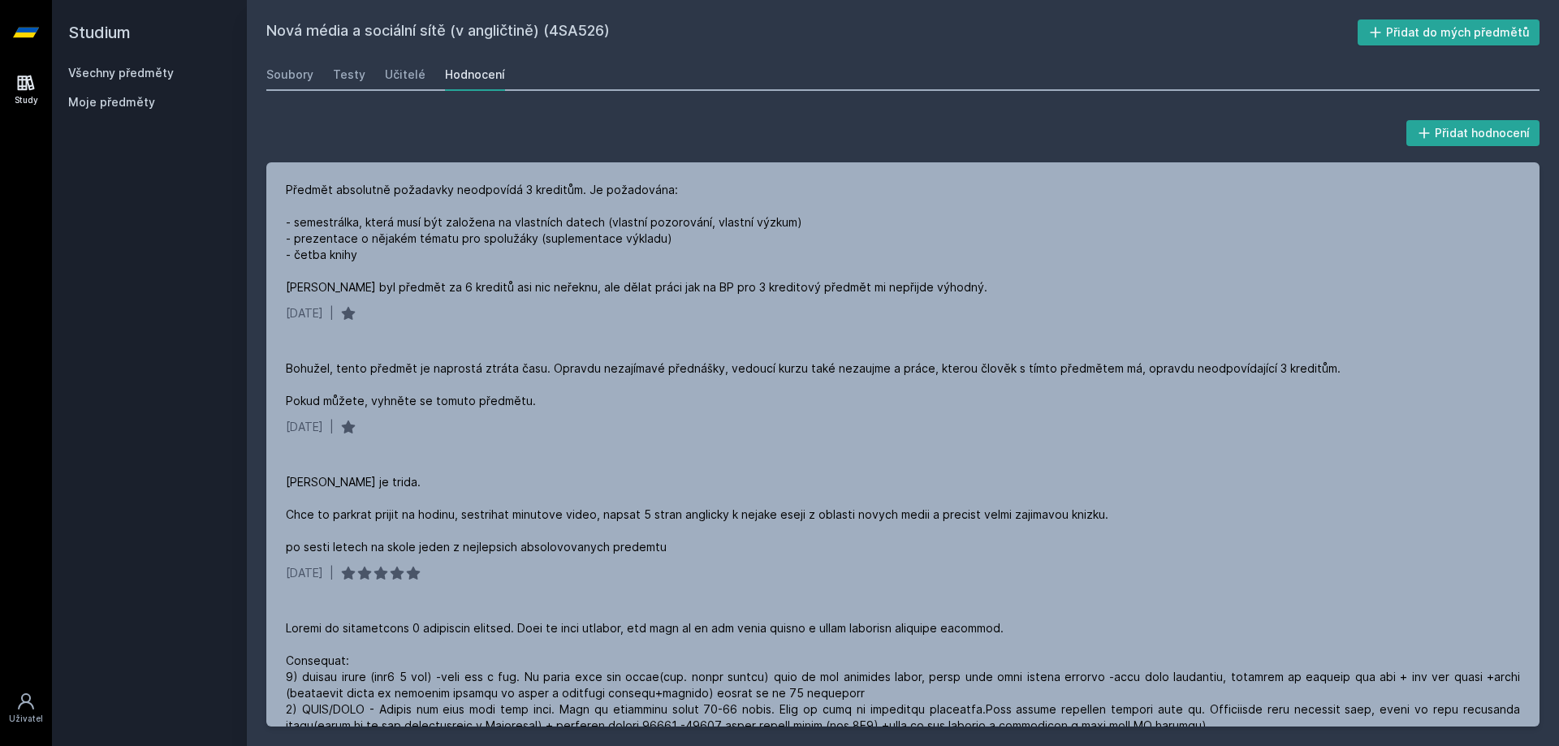
click at [122, 63] on h2 "Studium" at bounding box center [149, 32] width 162 height 65
click at [124, 73] on link "Všechny předměty" at bounding box center [121, 73] width 106 height 14
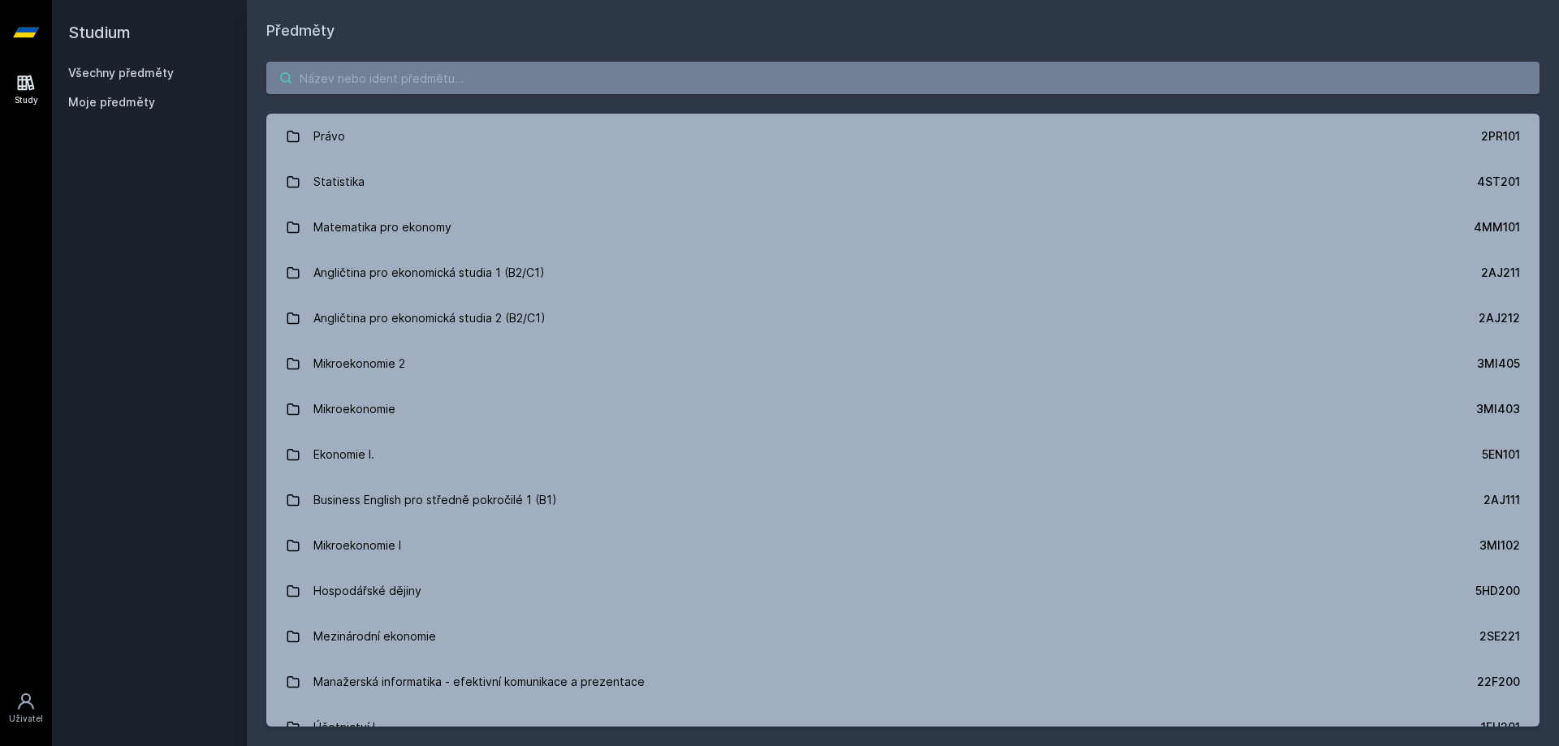
click at [369, 83] on input "search" at bounding box center [902, 78] width 1273 height 32
paste input "4SA555"
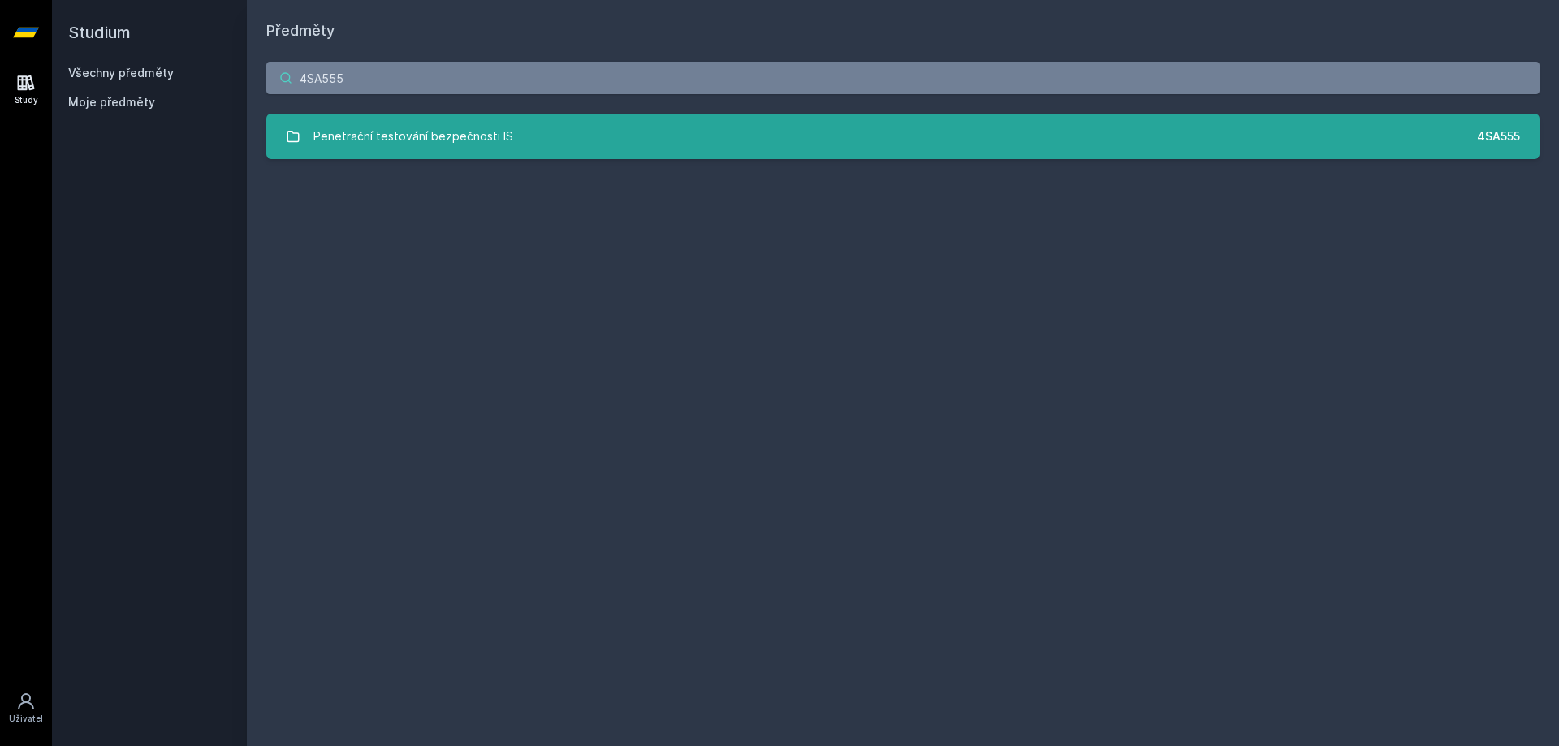
type input "4SA555"
click at [383, 146] on div "Penetrační testování bezpečnosti IS" at bounding box center [413, 136] width 200 height 32
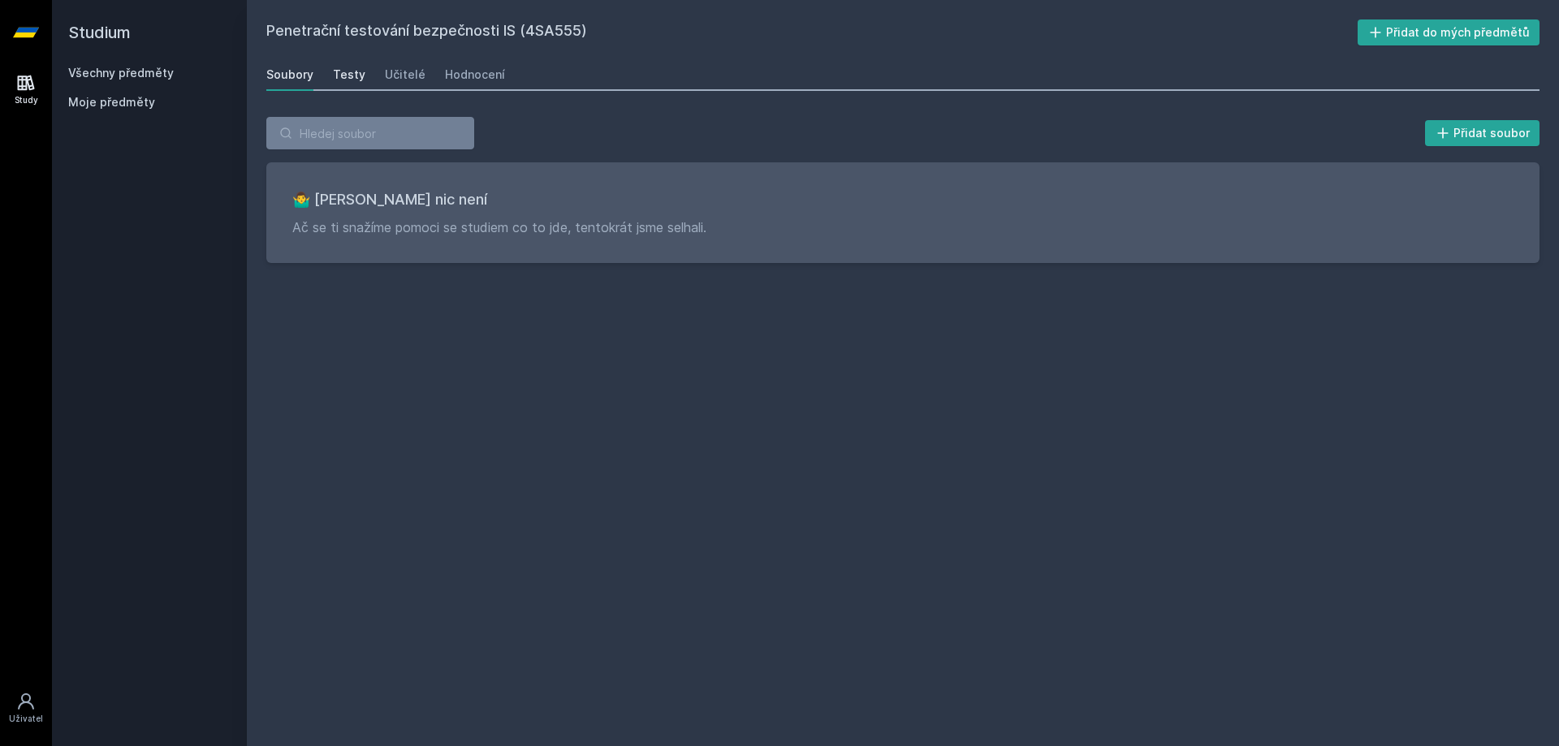
click at [345, 76] on div "Testy" at bounding box center [349, 75] width 32 height 16
click at [398, 79] on div "Učitelé" at bounding box center [405, 75] width 41 height 16
click at [478, 78] on div "Hodnocení" at bounding box center [475, 75] width 60 height 16
click at [293, 82] on div "Soubory" at bounding box center [289, 75] width 47 height 16
click at [110, 80] on div "Všechny předměty" at bounding box center [149, 73] width 162 height 16
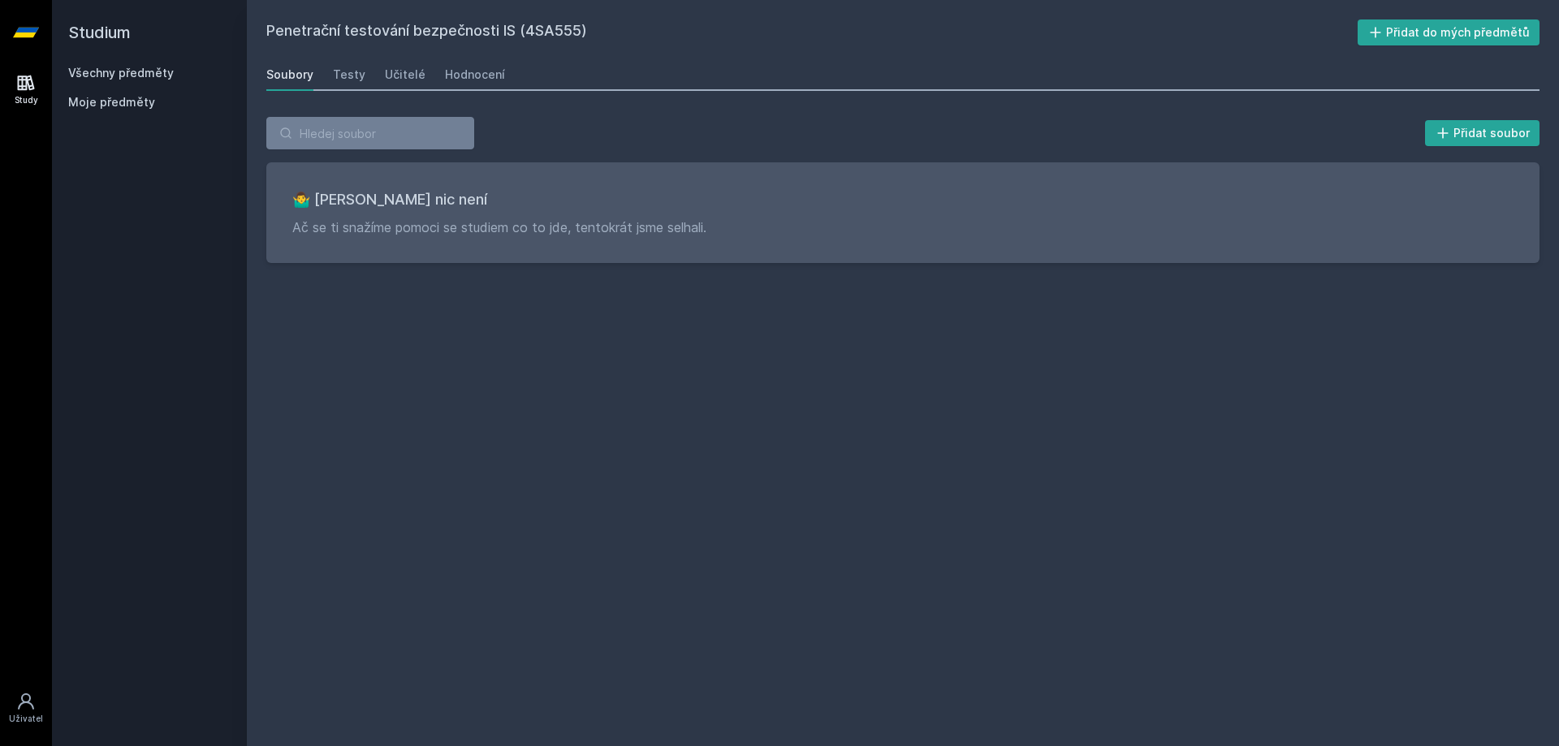
click at [111, 73] on link "Všechny předměty" at bounding box center [121, 73] width 106 height 14
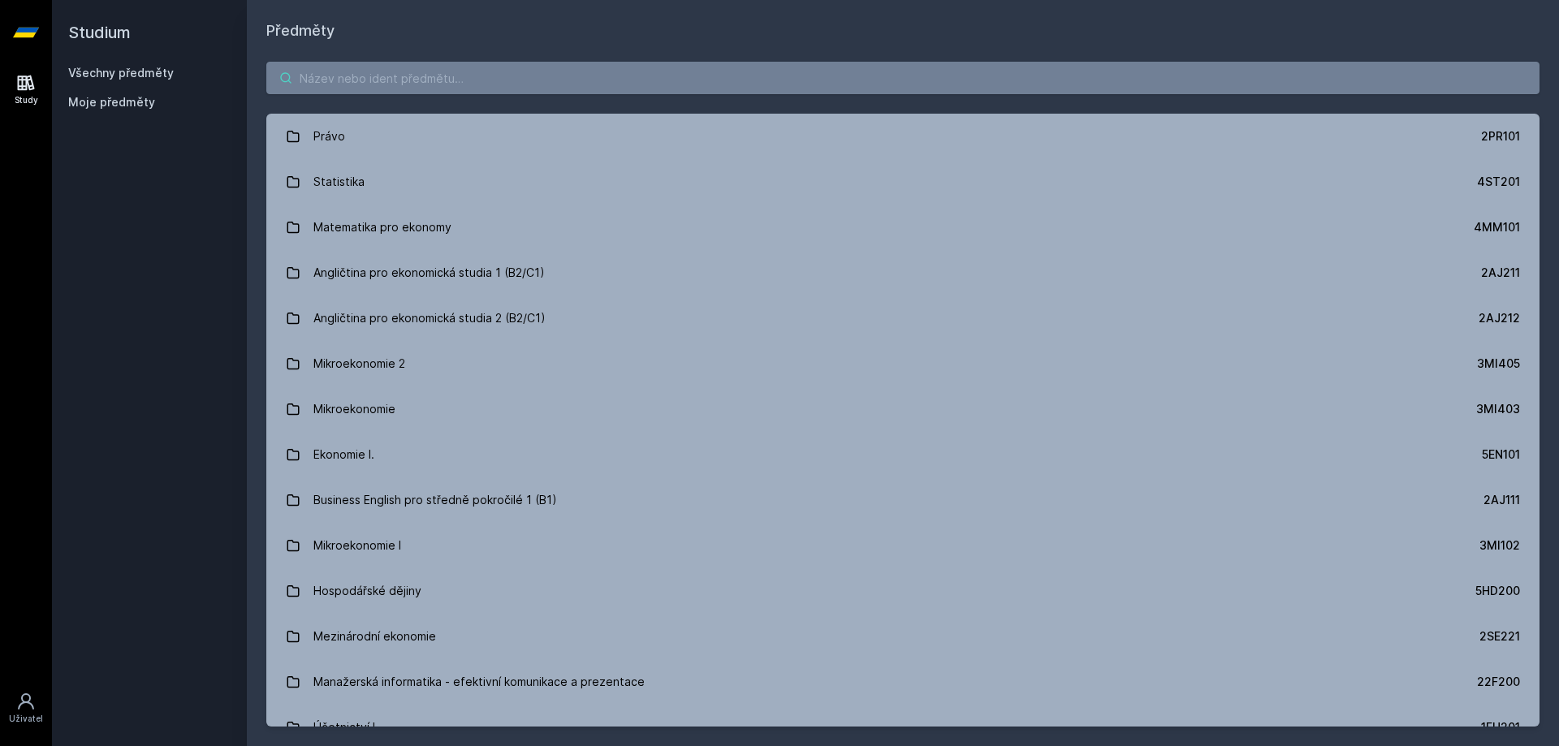
click at [365, 73] on input "search" at bounding box center [902, 78] width 1273 height 32
paste input "4IZ460"
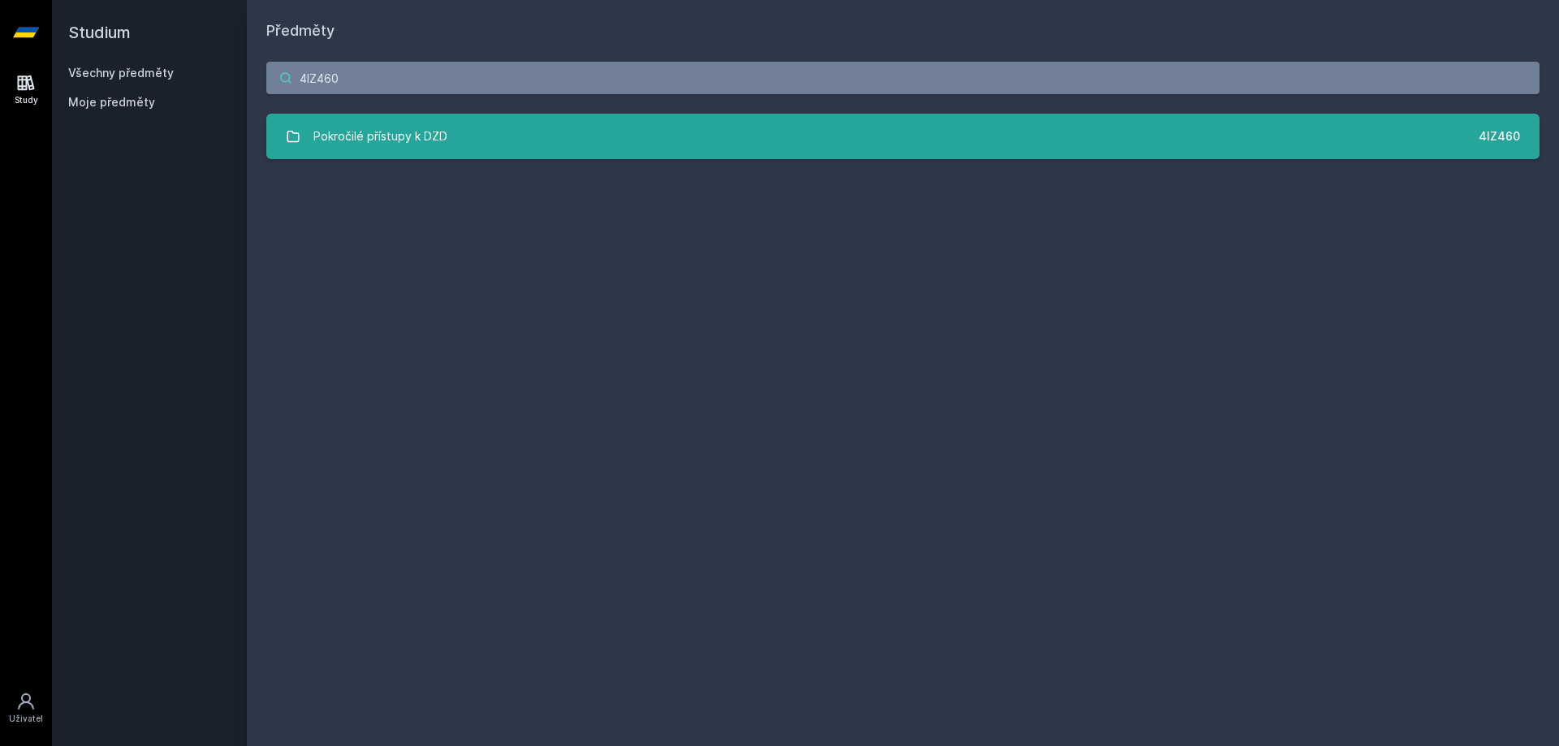
type input "4IZ460"
click at [361, 134] on div "Pokročilé přístupy k DZD" at bounding box center [380, 136] width 134 height 32
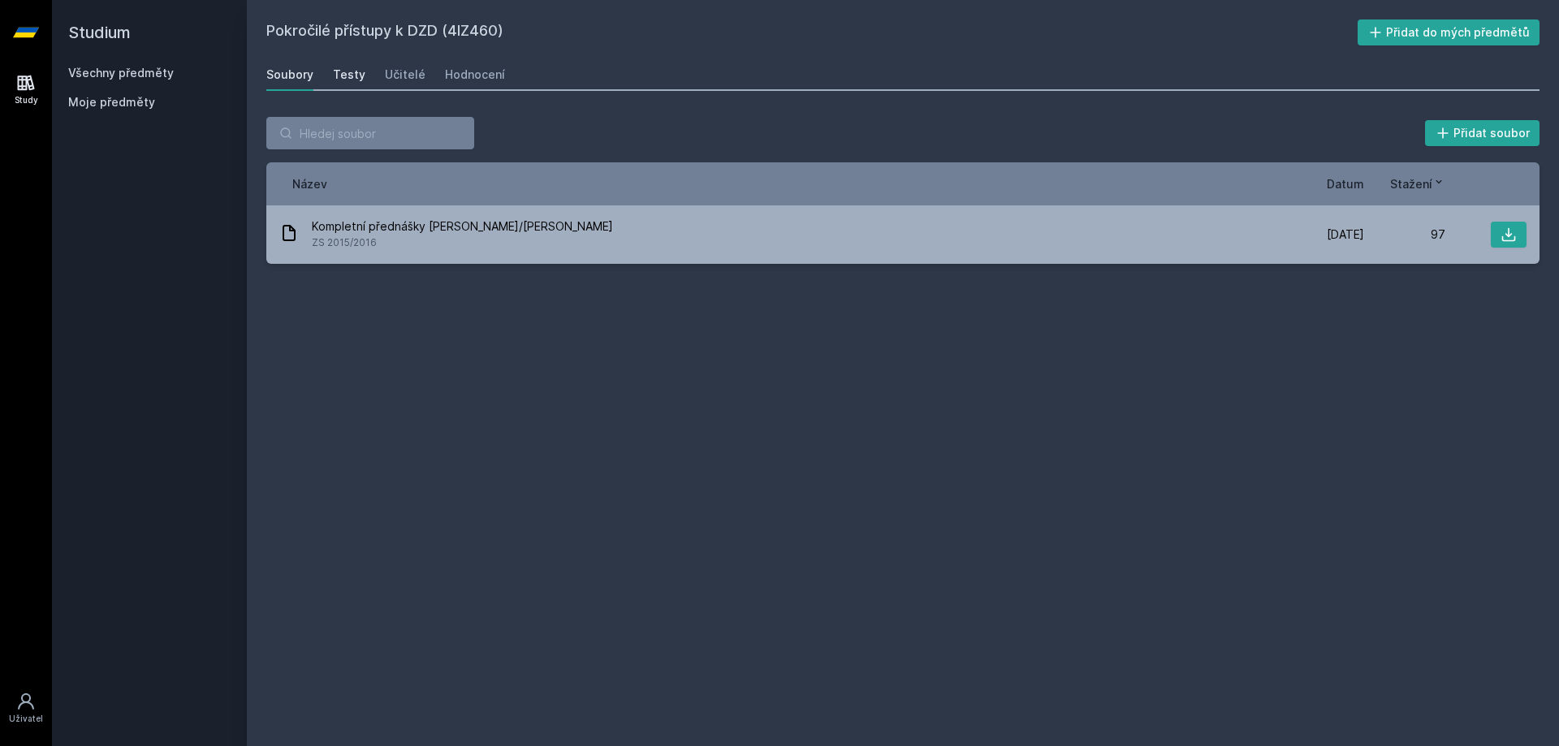
click at [336, 71] on div "Testy" at bounding box center [349, 75] width 32 height 16
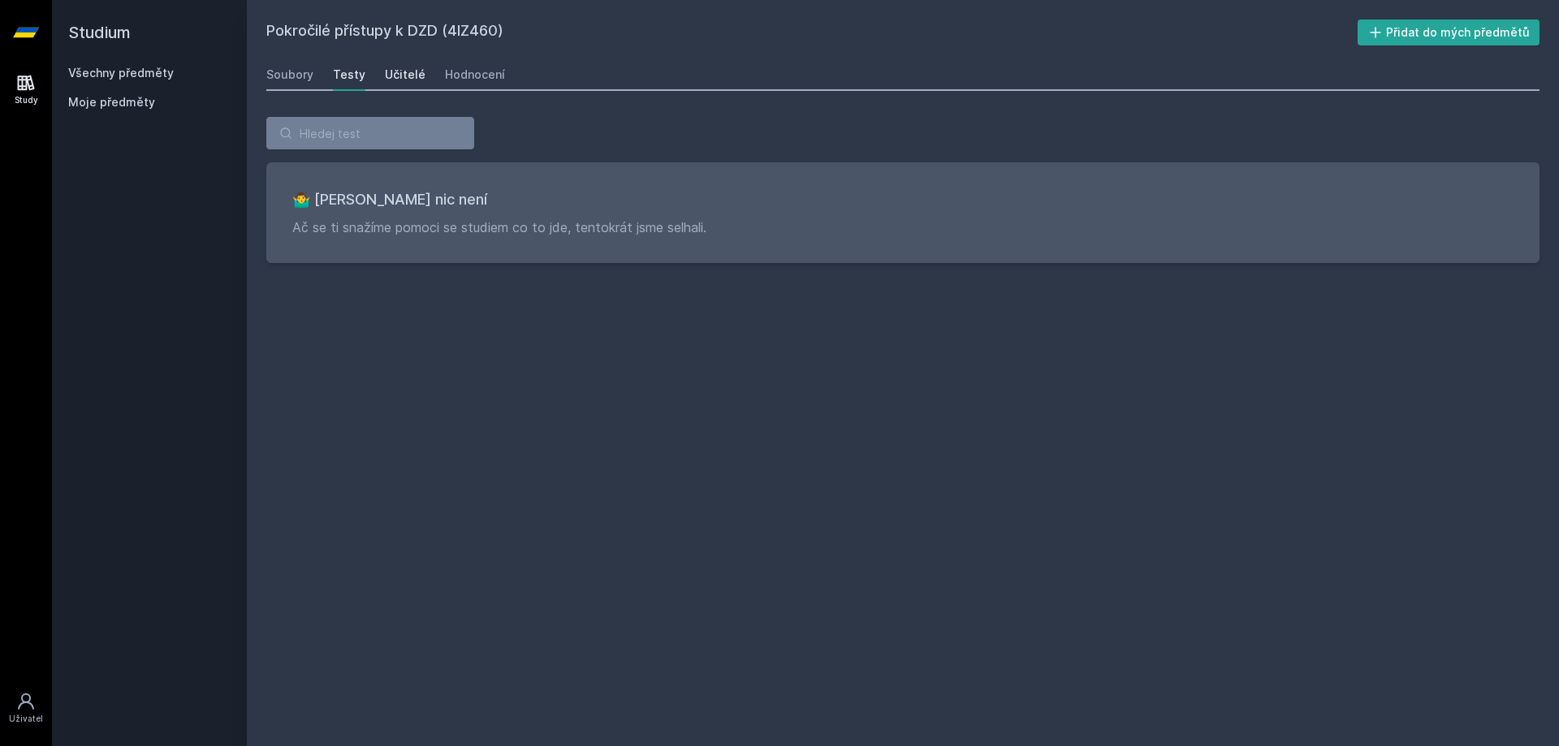
click at [394, 74] on div "Učitelé" at bounding box center [405, 75] width 41 height 16
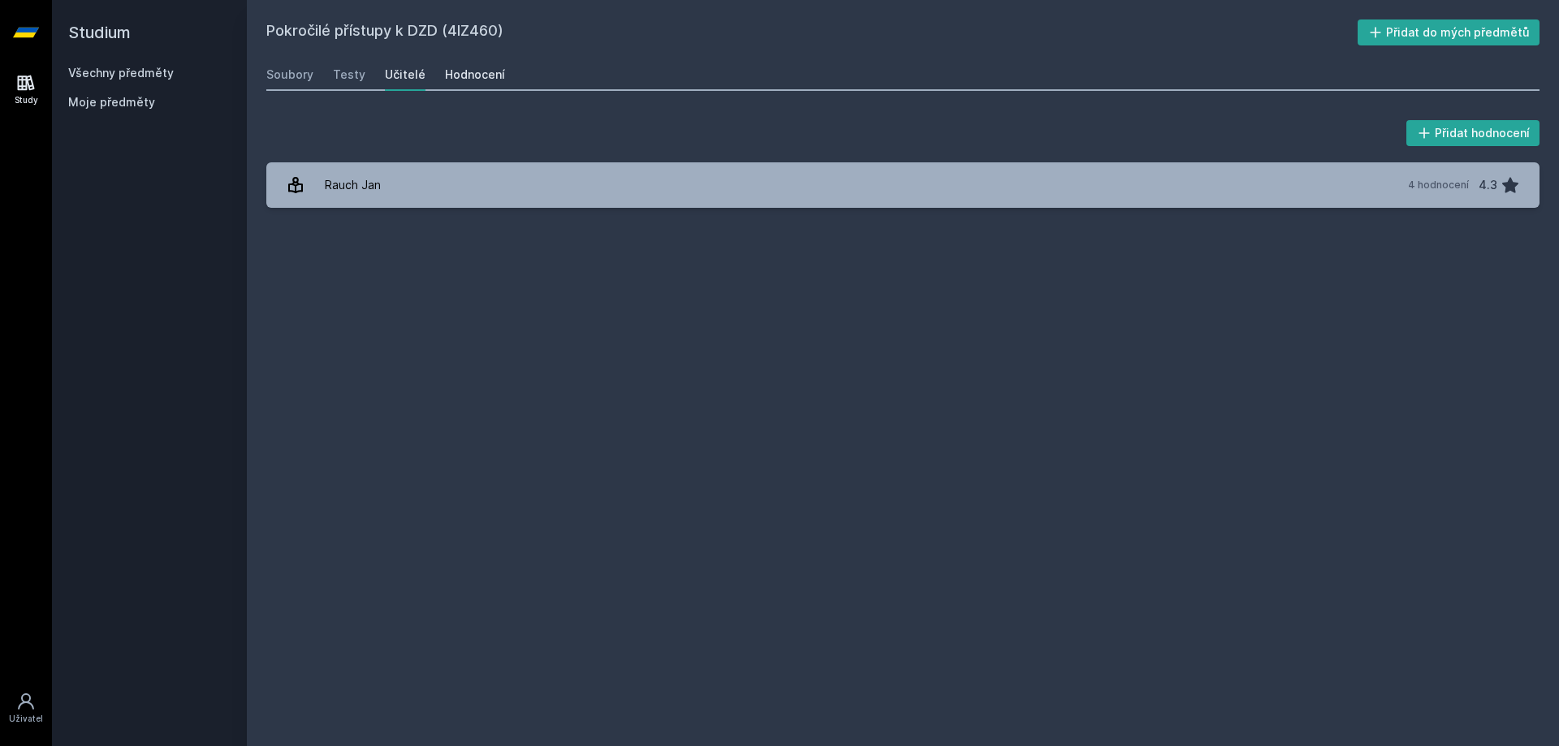
click at [452, 74] on div "Hodnocení" at bounding box center [475, 75] width 60 height 16
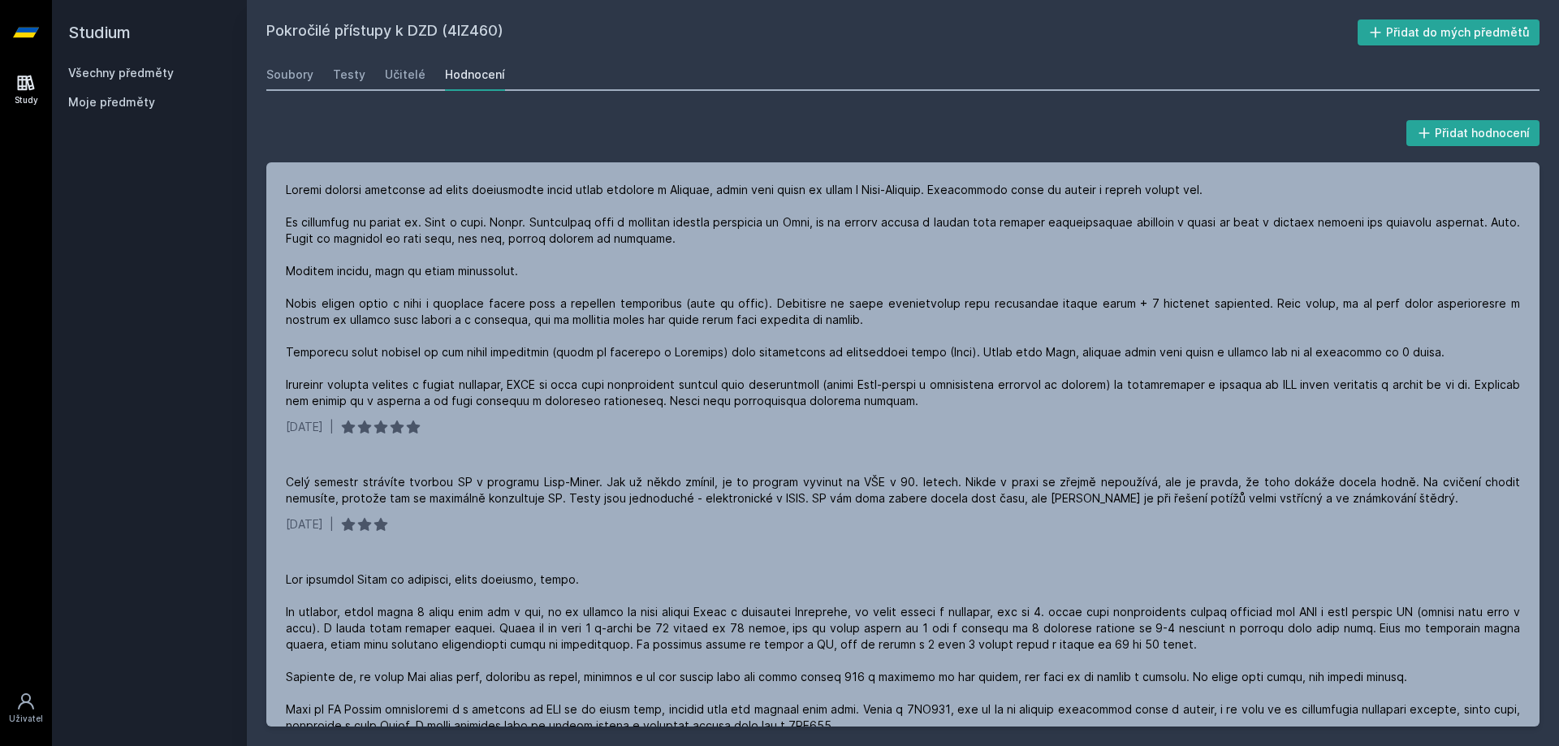
click at [115, 73] on link "Všechny předměty" at bounding box center [121, 73] width 106 height 14
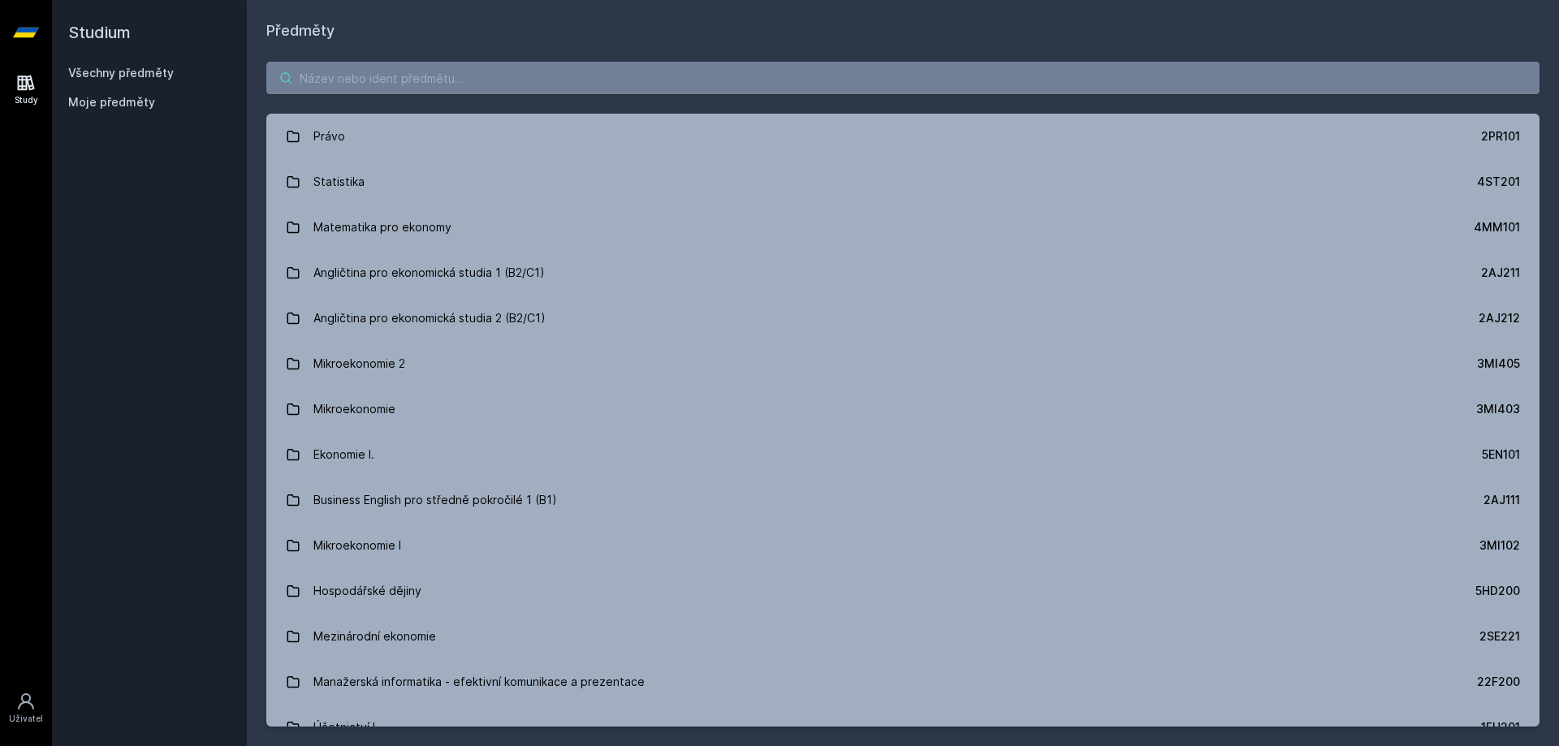
click at [361, 82] on input "search" at bounding box center [902, 78] width 1273 height 32
paste input "4SA450"
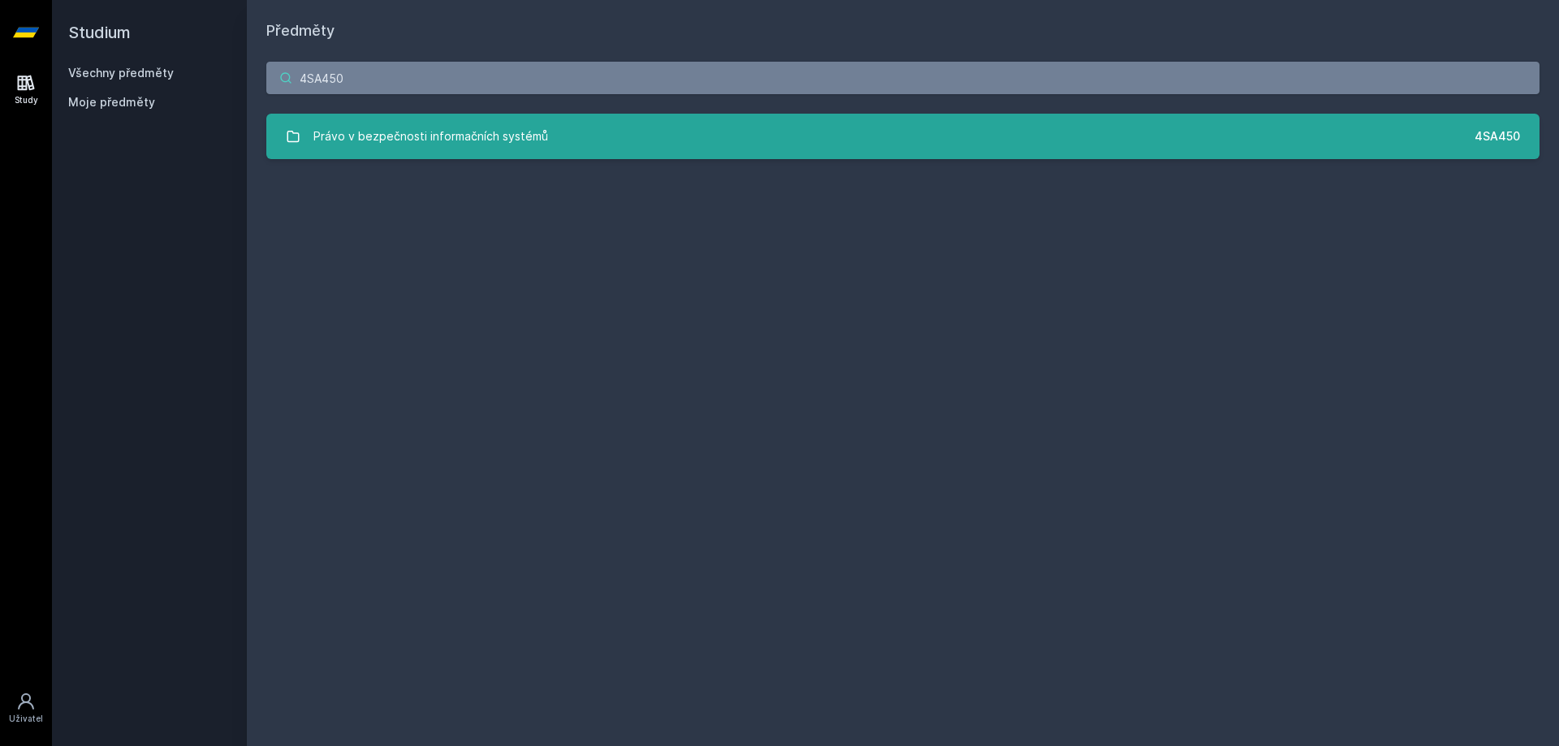
type input "4SA450"
click at [404, 132] on div "Právo v bezpečnosti informačních systémů" at bounding box center [430, 136] width 235 height 32
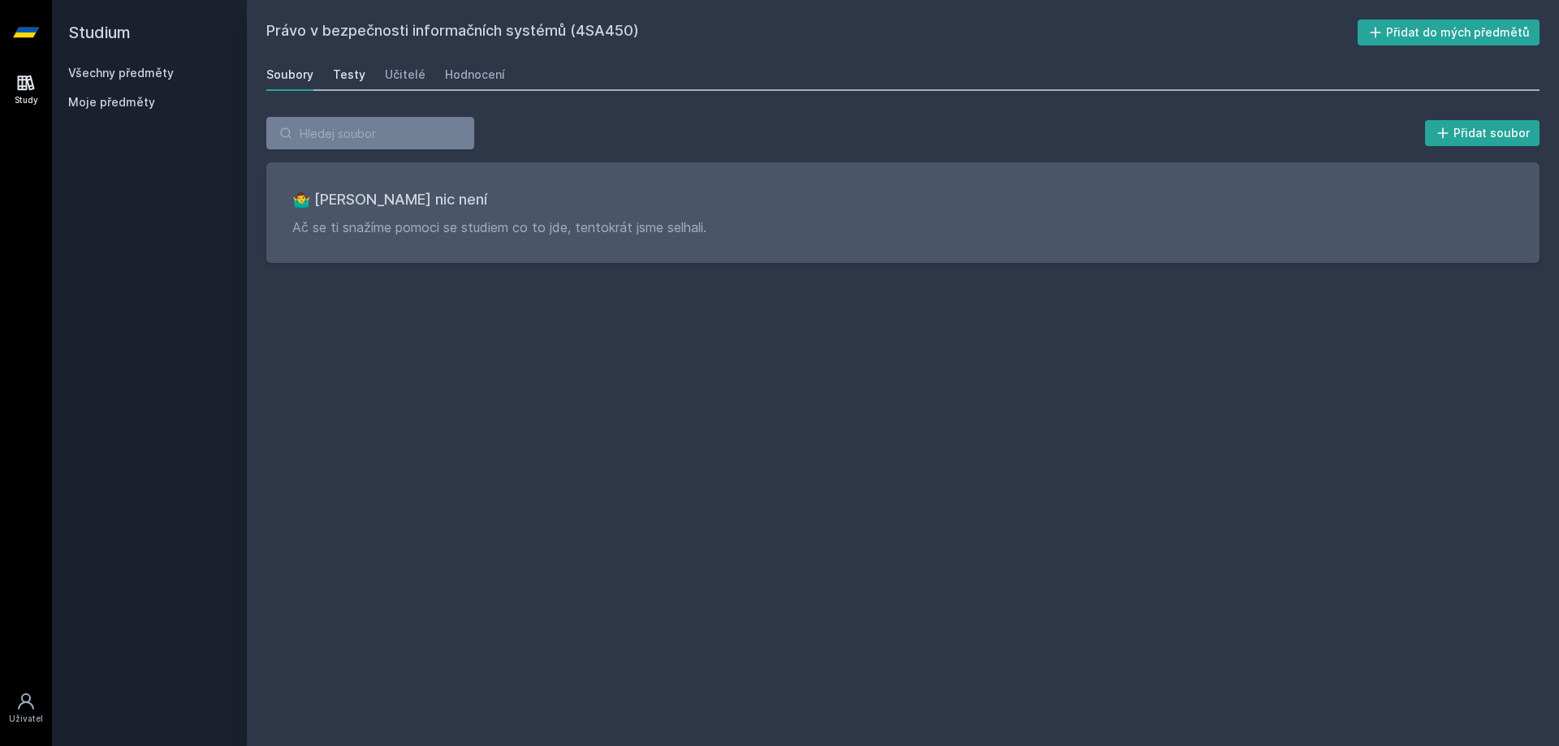
click at [347, 80] on div "Testy" at bounding box center [349, 75] width 32 height 16
click at [404, 79] on div "Učitelé" at bounding box center [405, 75] width 41 height 16
click at [464, 77] on div "Hodnocení" at bounding box center [475, 75] width 60 height 16
click at [113, 68] on link "Všechny předměty" at bounding box center [121, 73] width 106 height 14
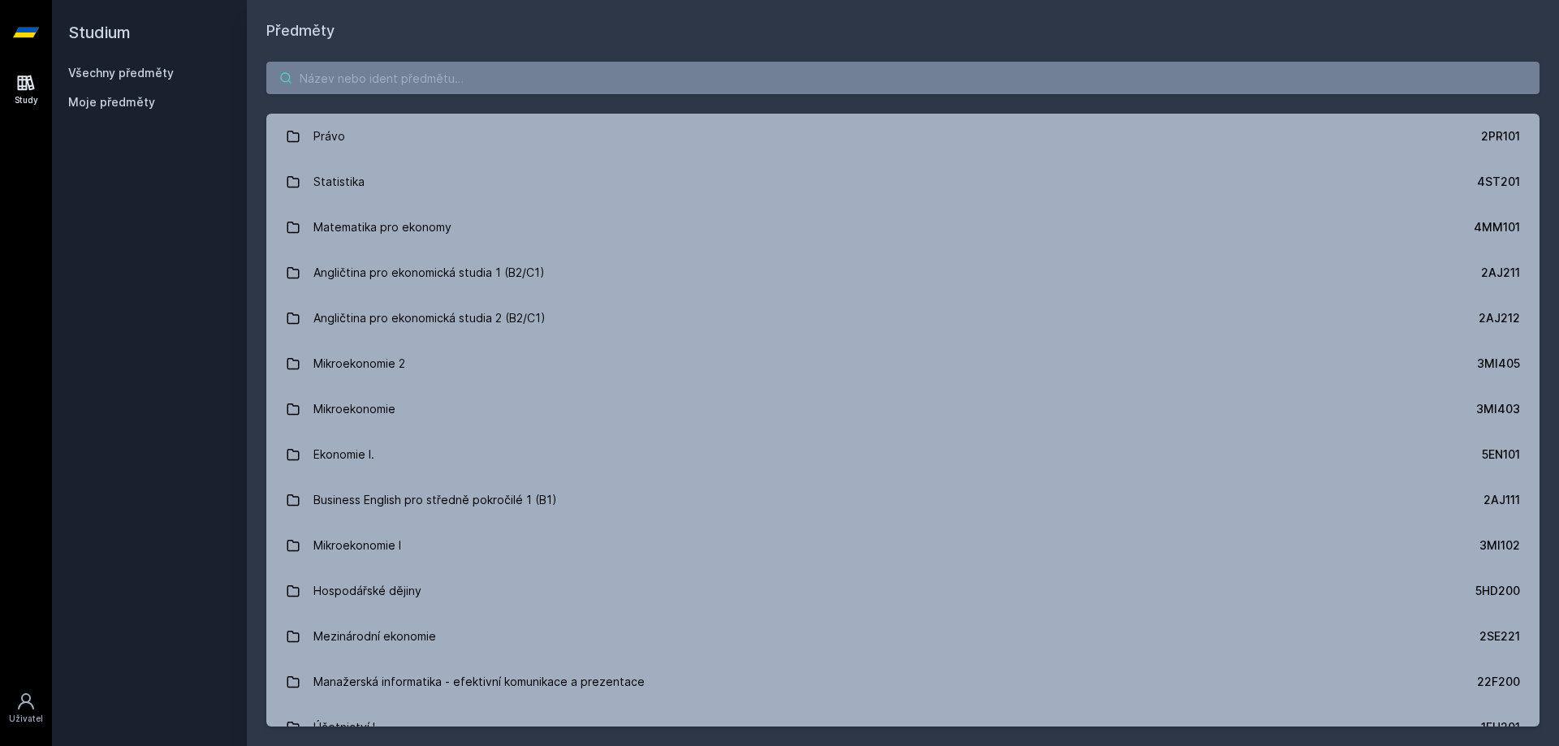
click at [437, 87] on input "search" at bounding box center [902, 78] width 1273 height 32
paste input "4SA431"
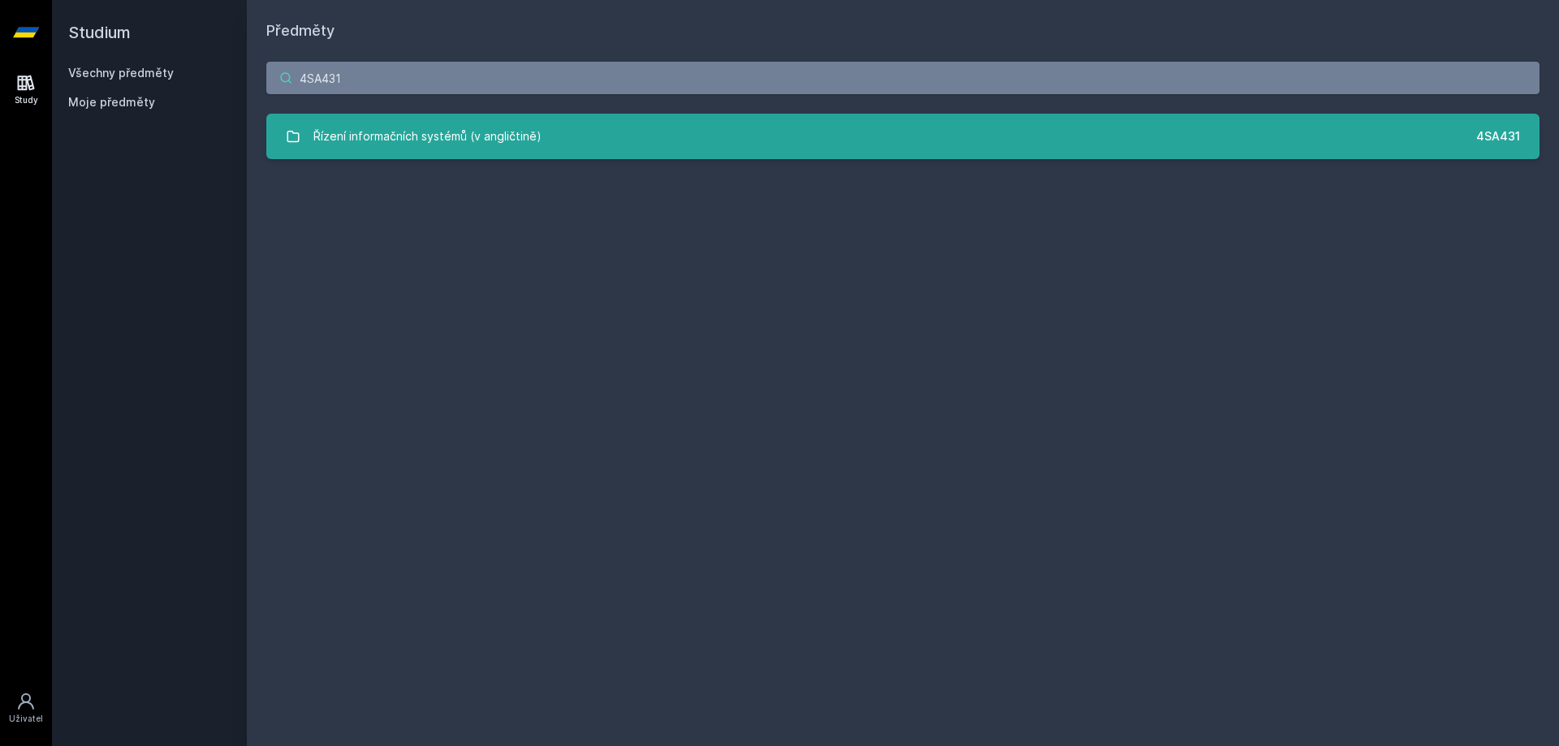
type input "4SA431"
click at [434, 135] on div "Řízení informačních systémů (v angličtině)" at bounding box center [427, 136] width 228 height 32
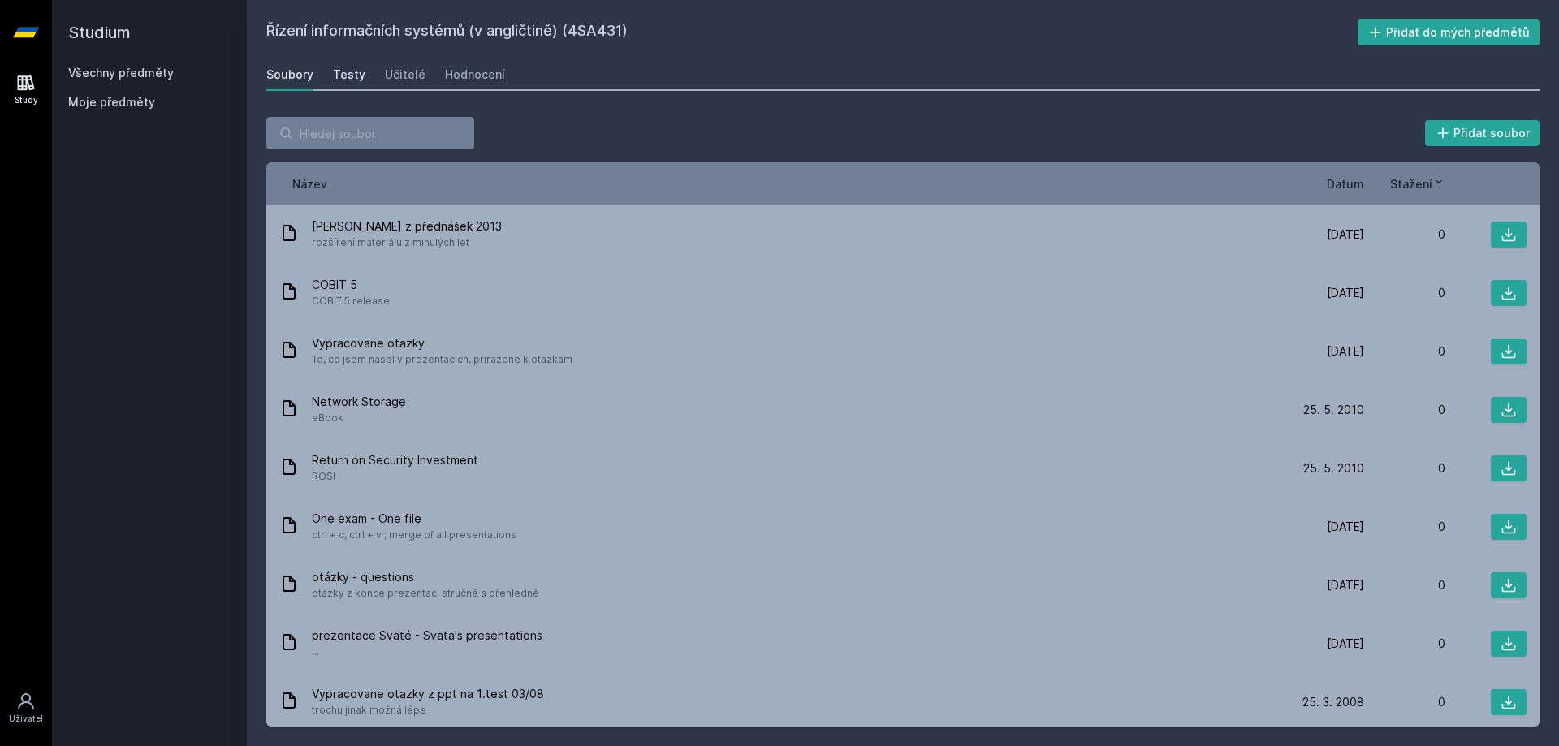
click at [343, 79] on div "Testy" at bounding box center [349, 75] width 32 height 16
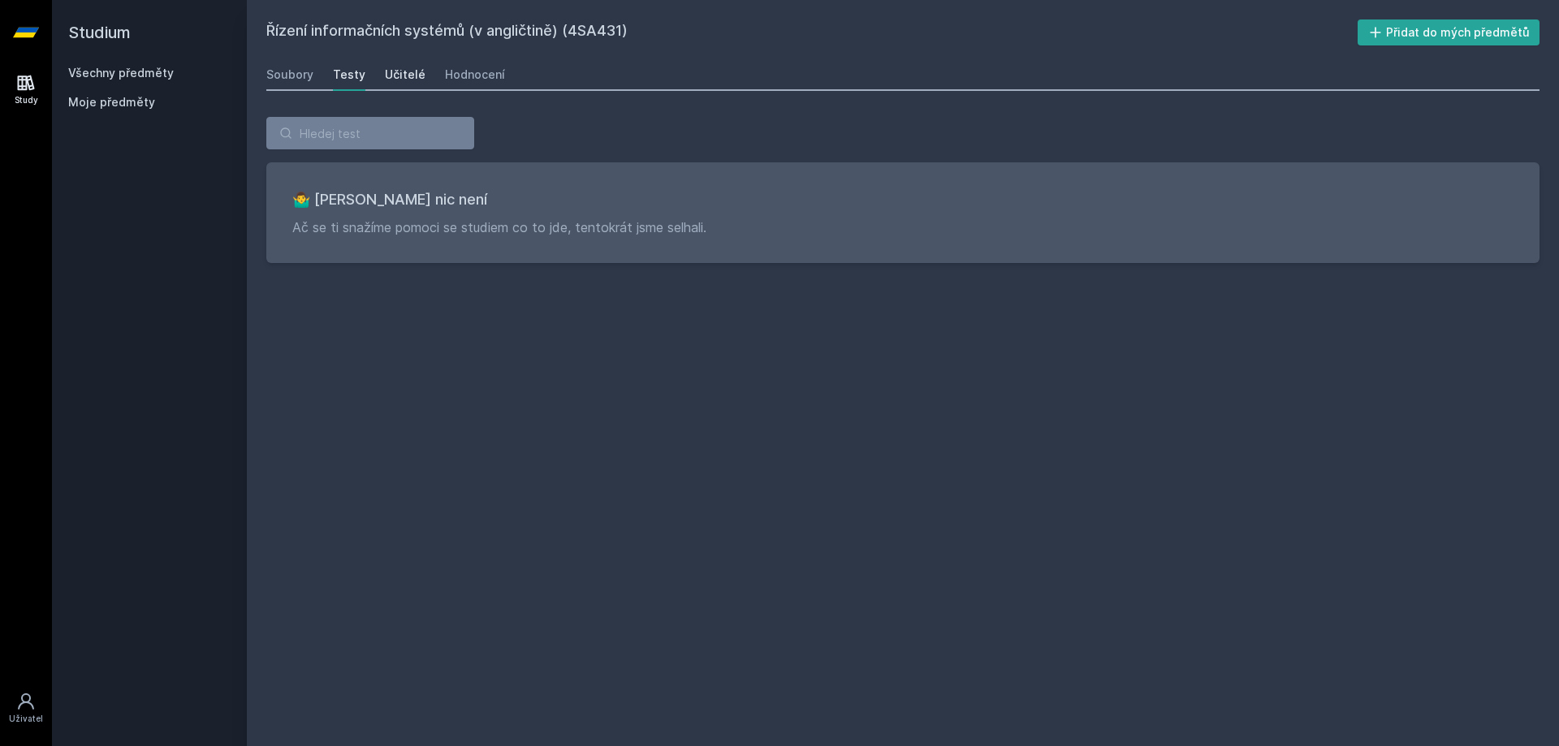
click at [404, 67] on div "Učitelé" at bounding box center [405, 75] width 41 height 16
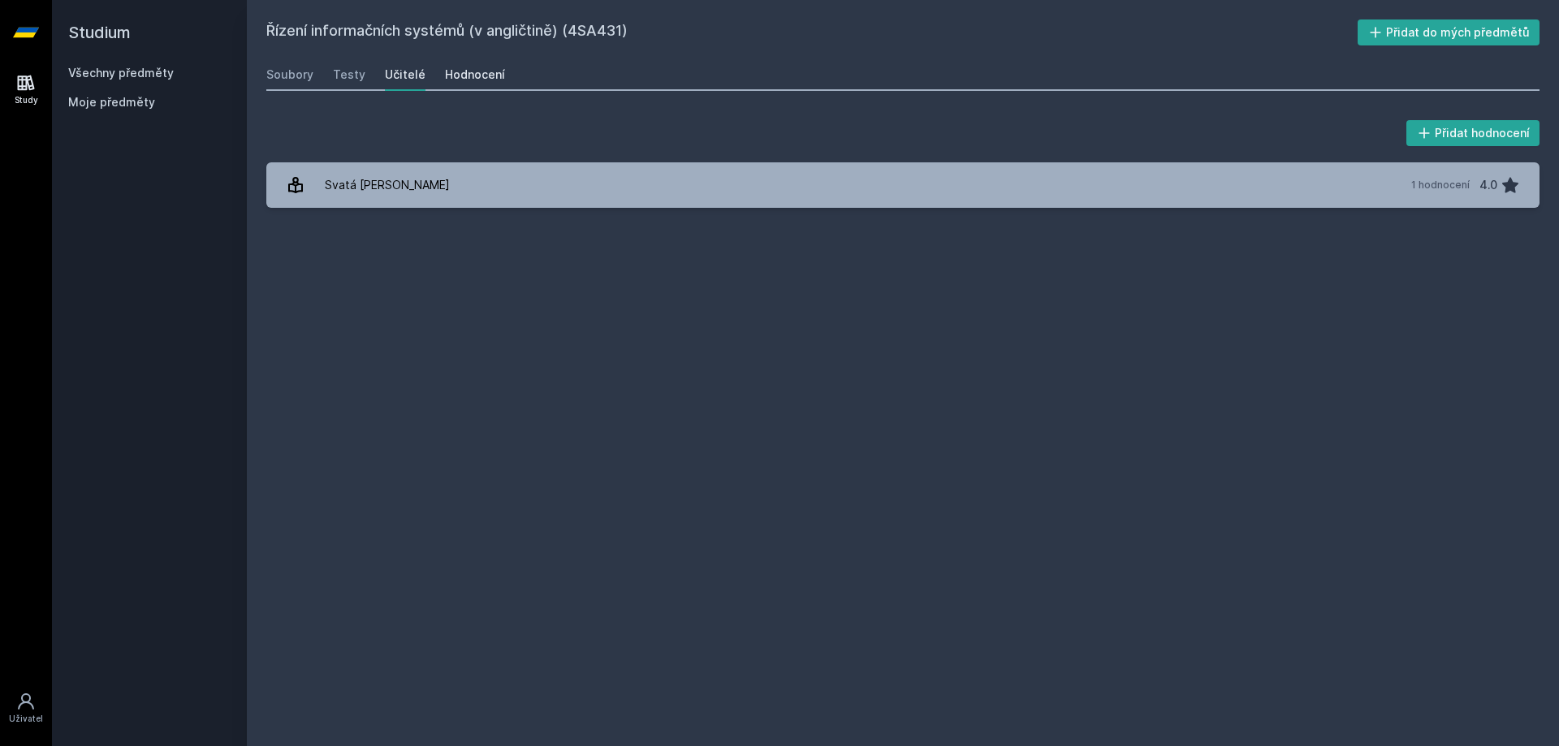
click at [478, 77] on div "Hodnocení" at bounding box center [475, 75] width 60 height 16
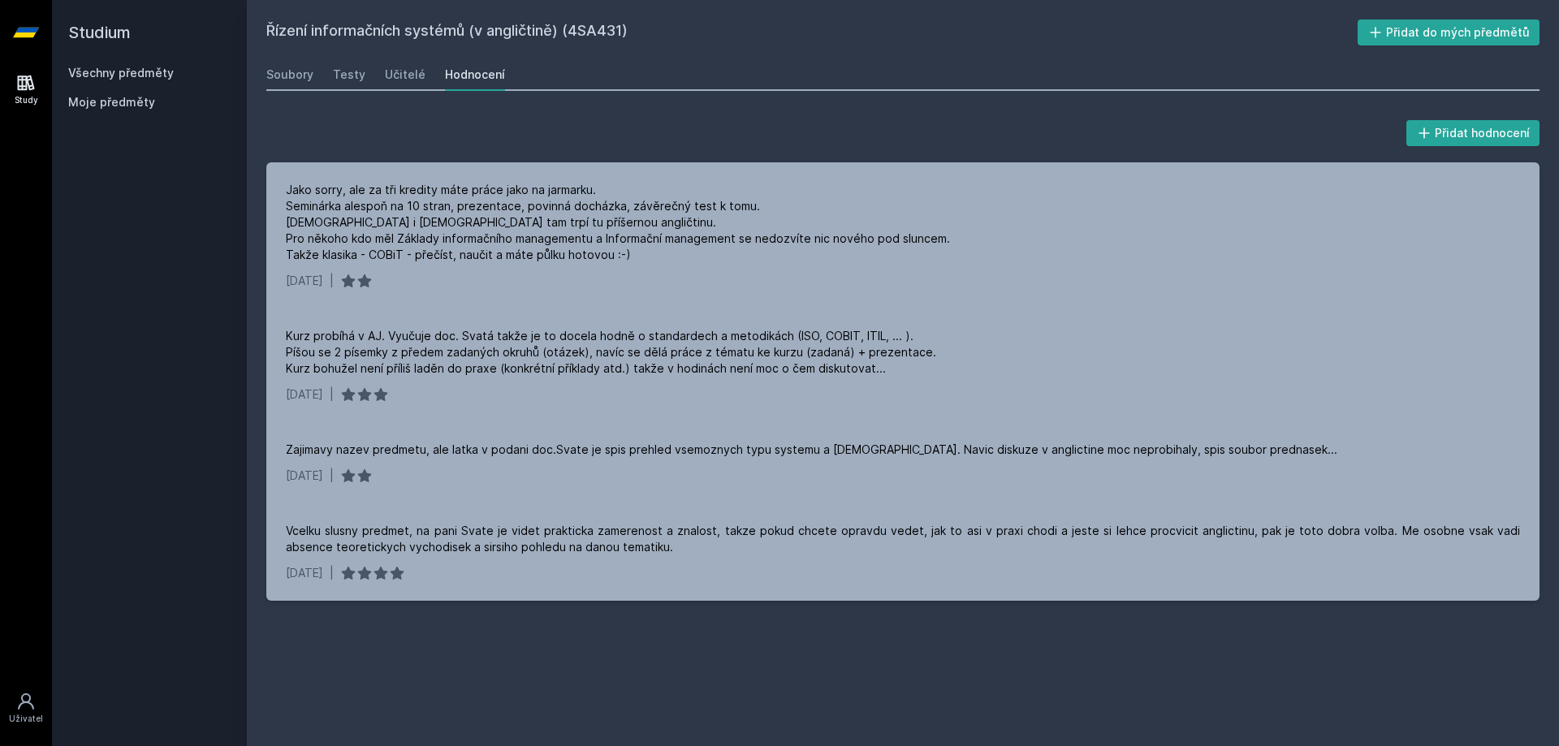
click at [128, 71] on link "Všechny předměty" at bounding box center [121, 73] width 106 height 14
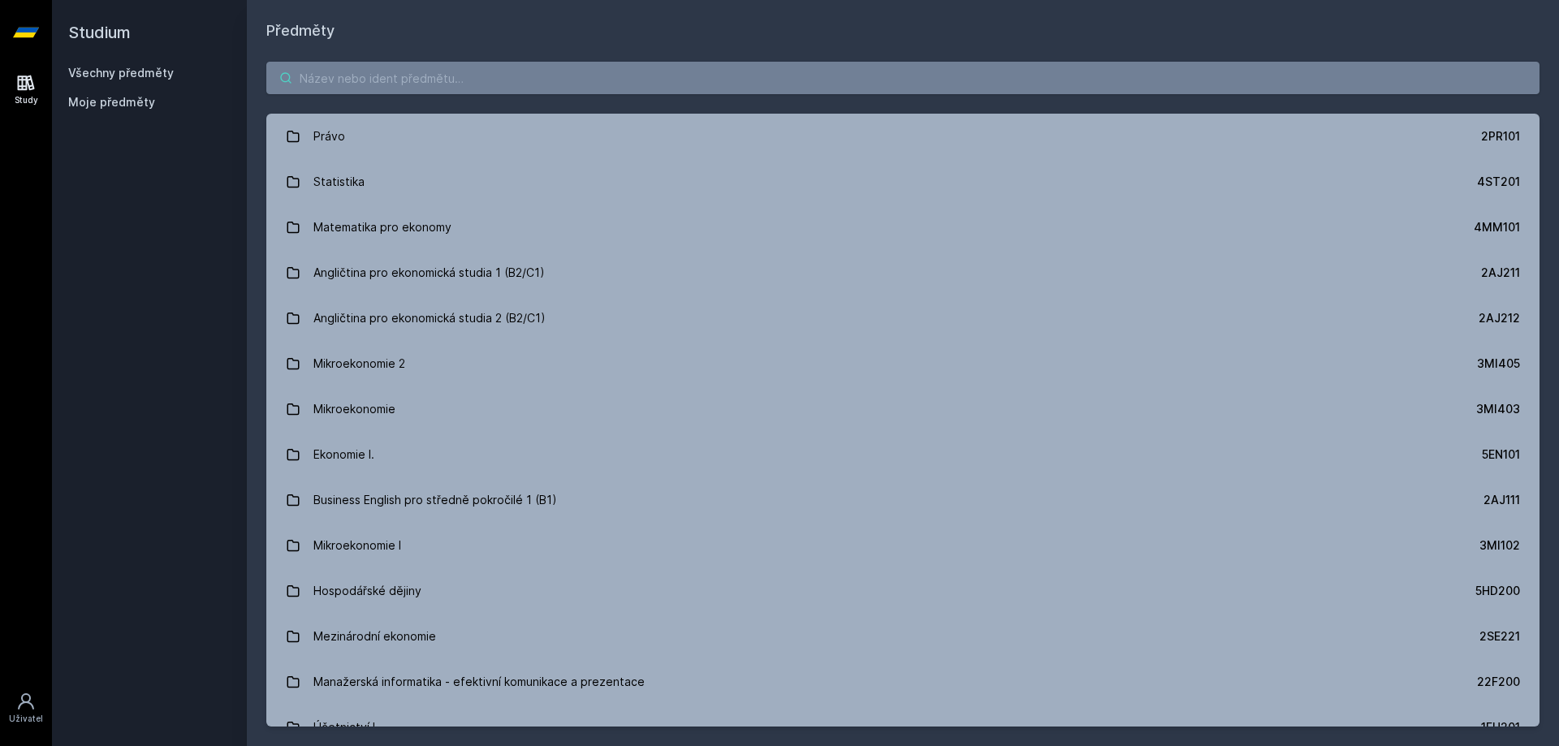
click at [382, 84] on input "search" at bounding box center [902, 78] width 1273 height 32
paste input "4SA617"
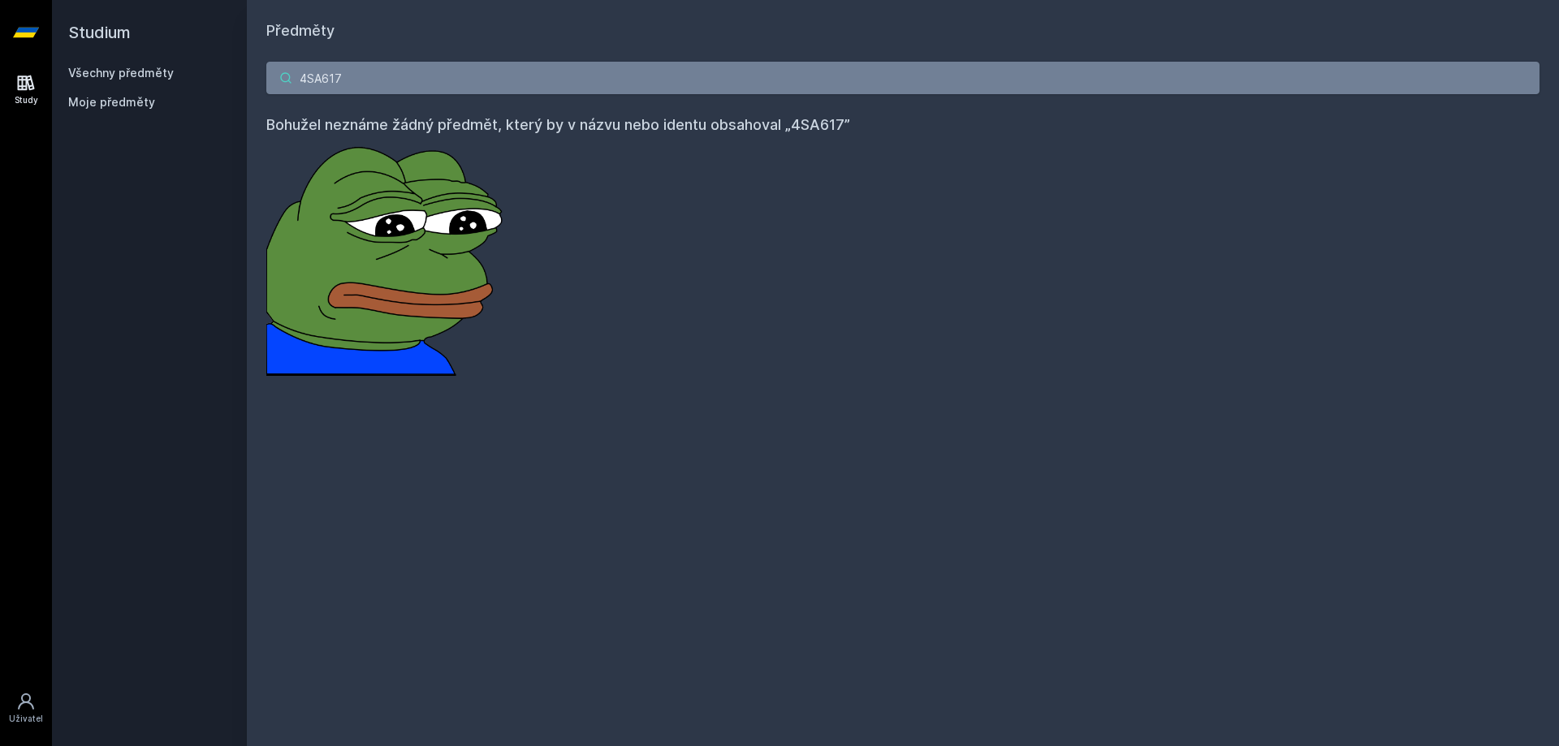
drag, startPoint x: 336, startPoint y: 82, endPoint x: 271, endPoint y: 86, distance: 65.1
click at [271, 86] on input "4SA617" at bounding box center [902, 78] width 1273 height 32
type input "úvod do kyber"
drag, startPoint x: 264, startPoint y: 80, endPoint x: 224, endPoint y: 75, distance: 40.1
click at [226, 77] on div "Studium Všechny předměty Moje předměty Předměty úvod do kyber Bohužel neznáme ž…" at bounding box center [805, 373] width 1507 height 746
